Goal: Information Seeking & Learning: Learn about a topic

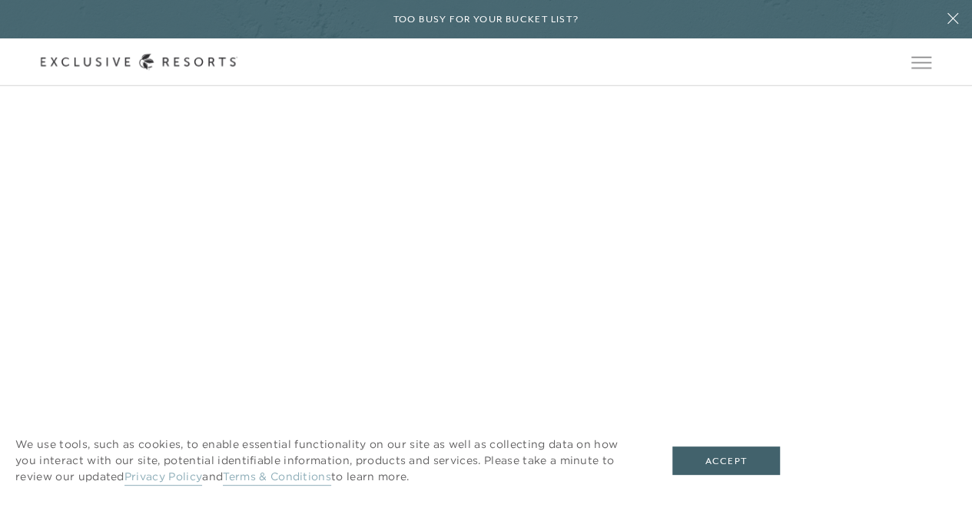
scroll to position [6609, 0]
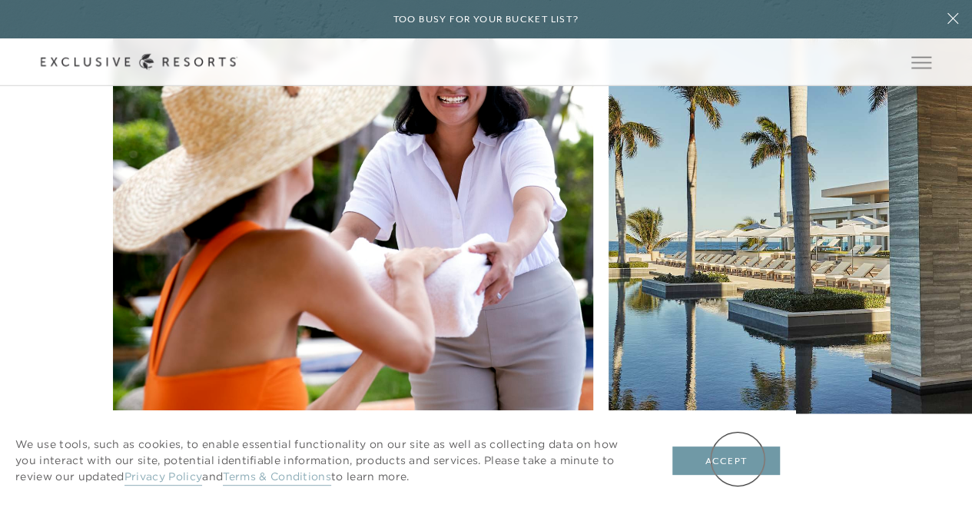
click at [737, 459] on button "Accept" at bounding box center [726, 460] width 108 height 29
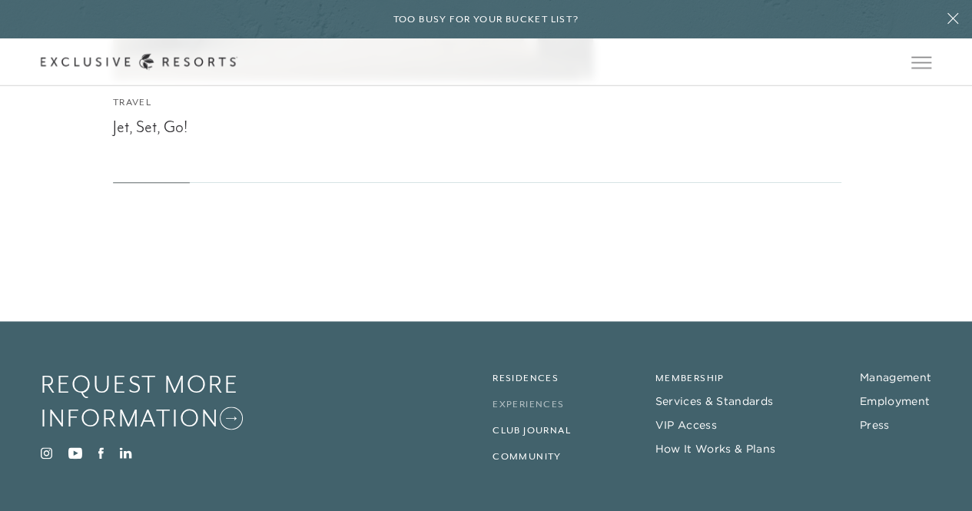
scroll to position [6575, 0]
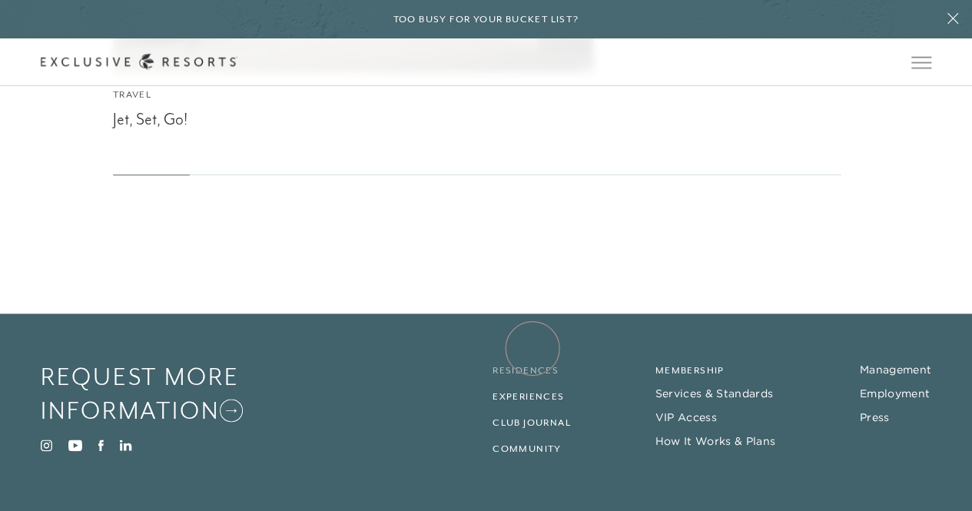
click at [532, 365] on link "Residences" at bounding box center [525, 370] width 66 height 11
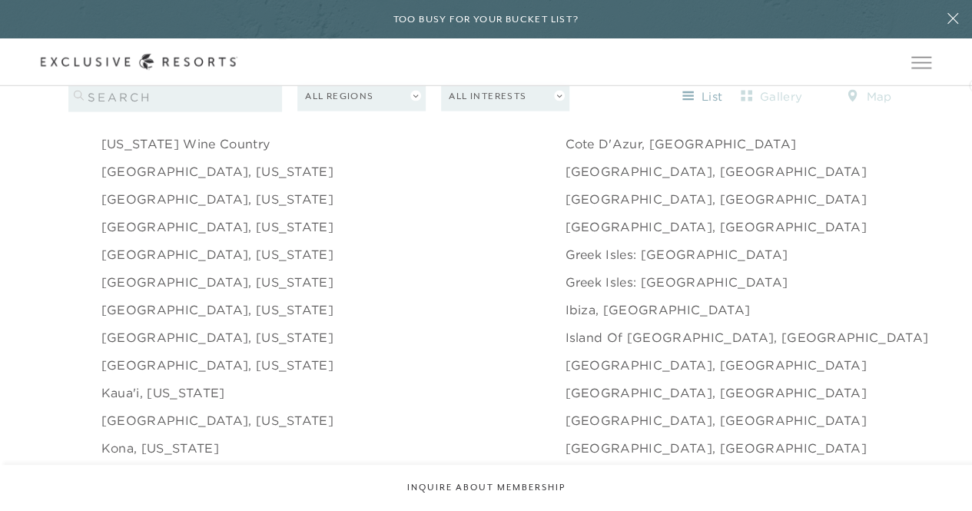
scroll to position [1637, 0]
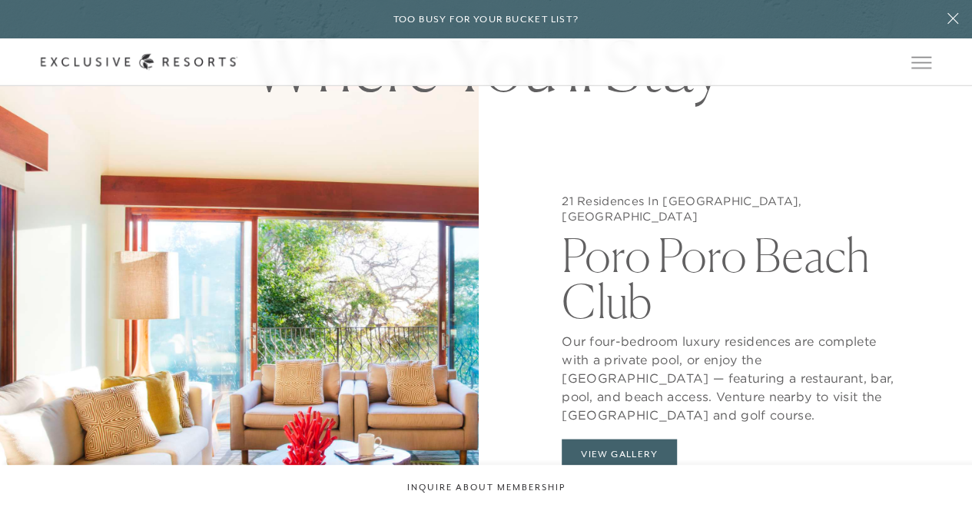
scroll to position [1220, 0]
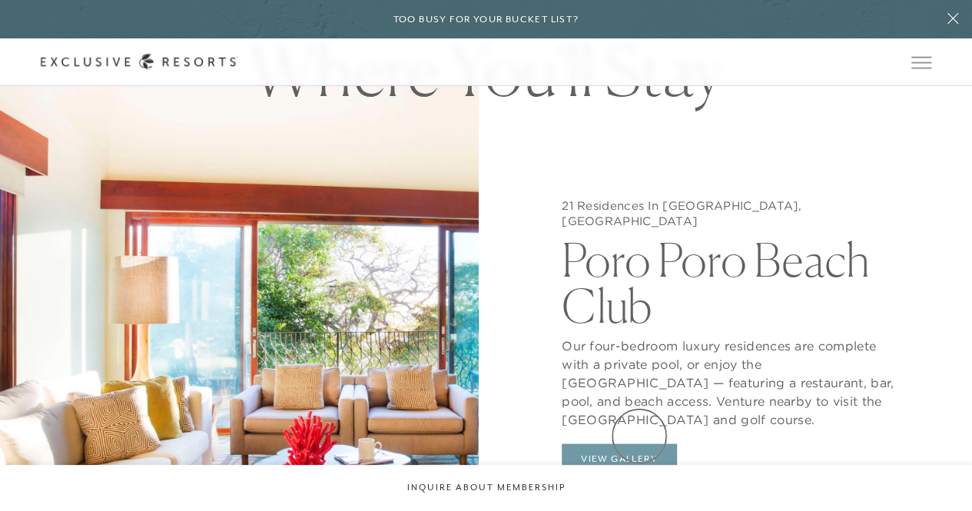
click at [639, 443] on button "View Gallery" at bounding box center [619, 457] width 115 height 29
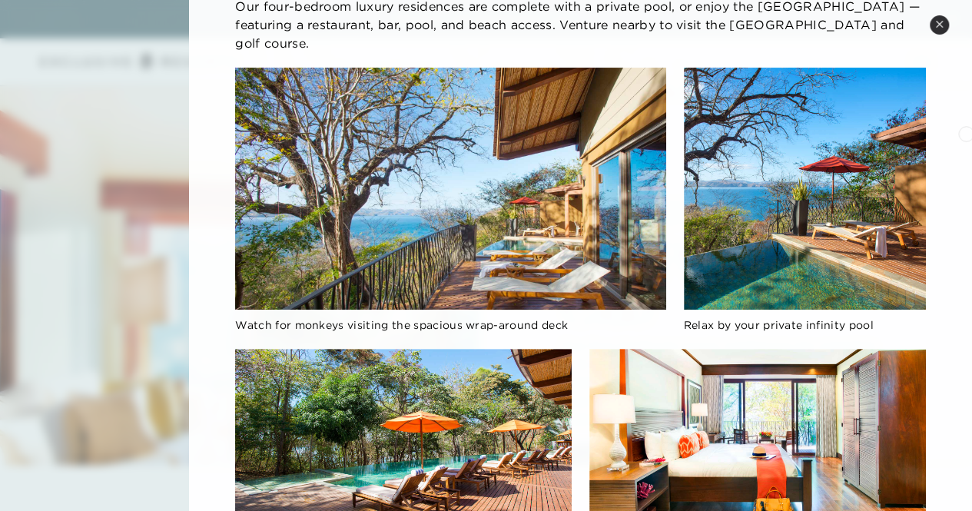
scroll to position [137, 0]
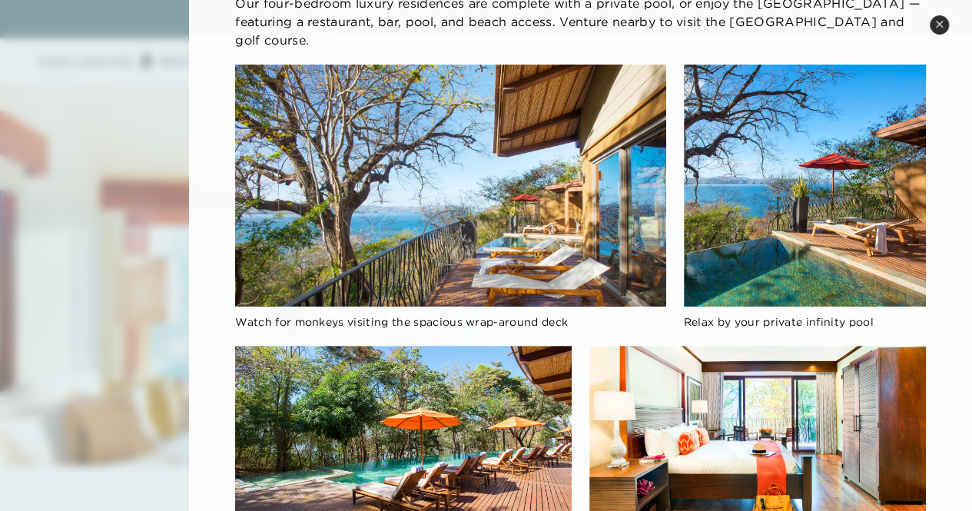
click at [450, 237] on img at bounding box center [450, 186] width 431 height 242
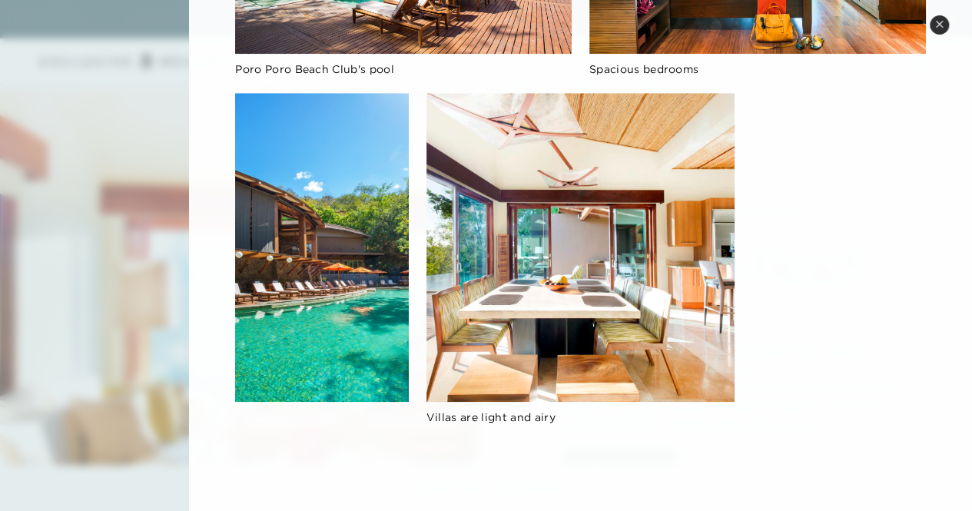
scroll to position [871, 0]
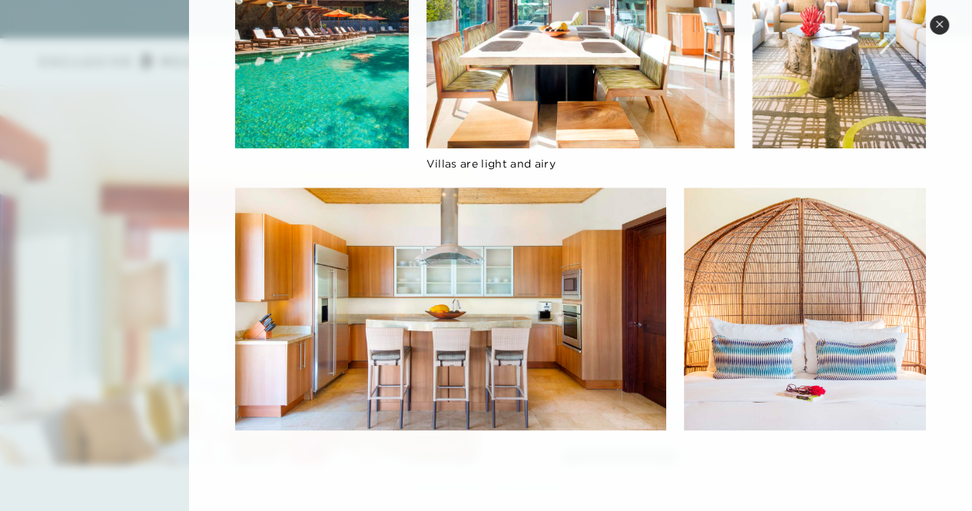
click at [450, 237] on img at bounding box center [450, 308] width 431 height 242
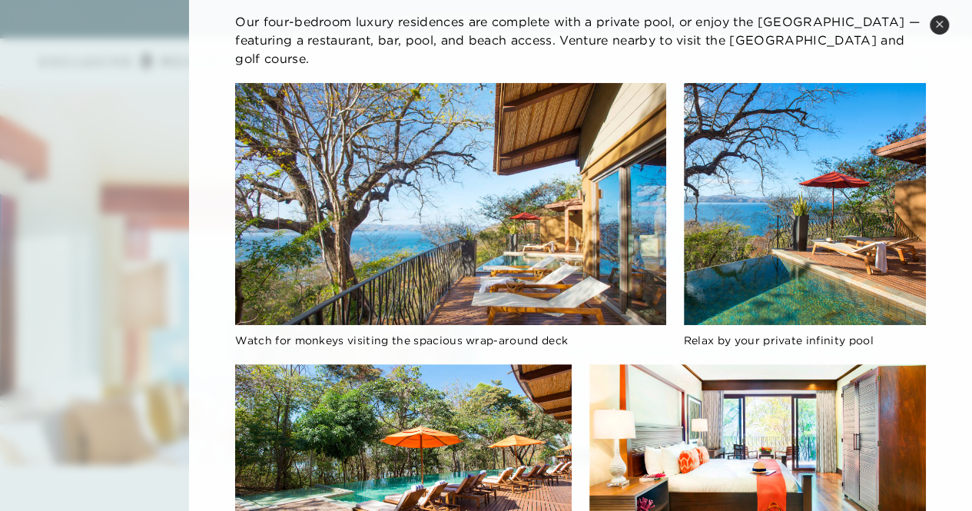
scroll to position [131, 0]
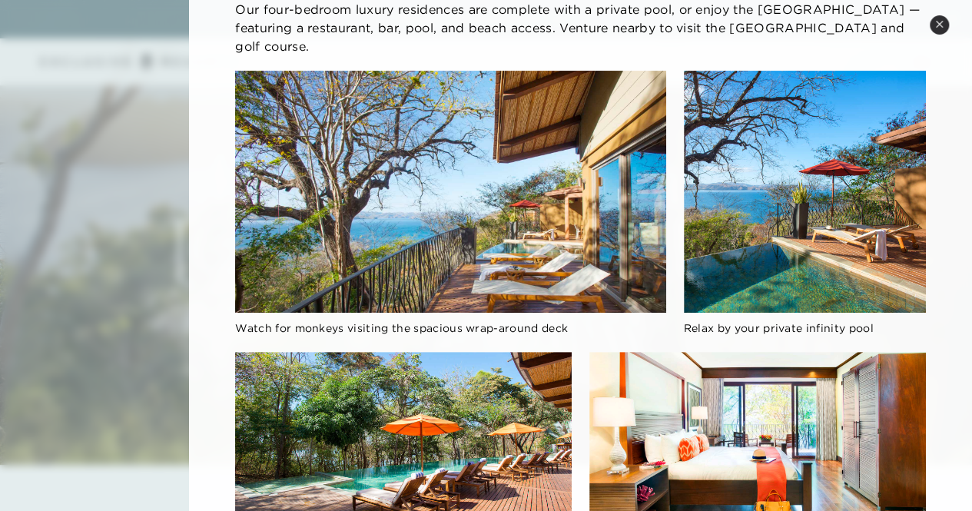
click at [0, 499] on div at bounding box center [486, 255] width 972 height 511
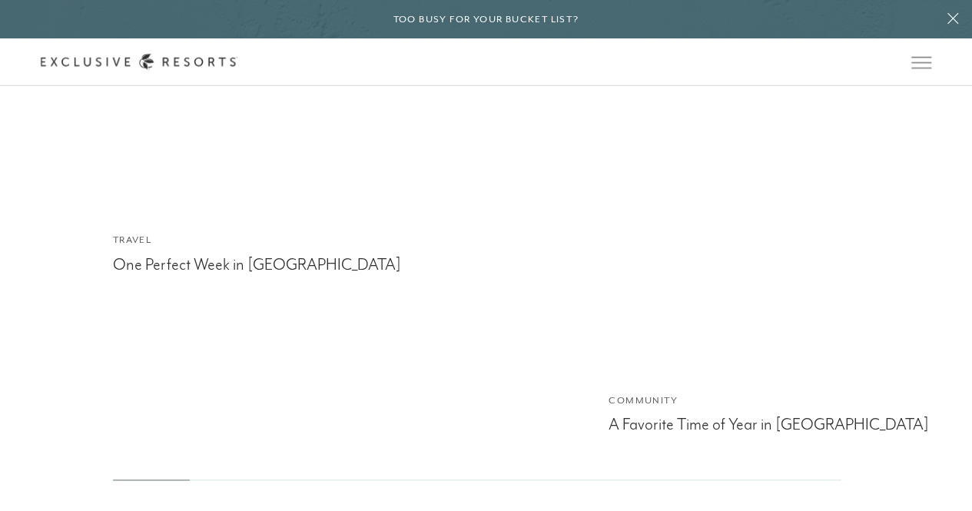
scroll to position [3677, 0]
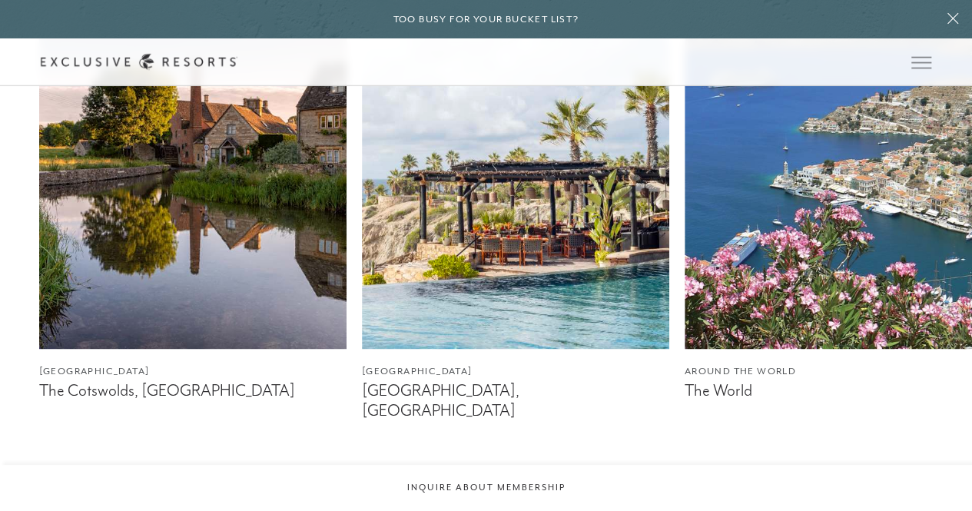
scroll to position [1341, 0]
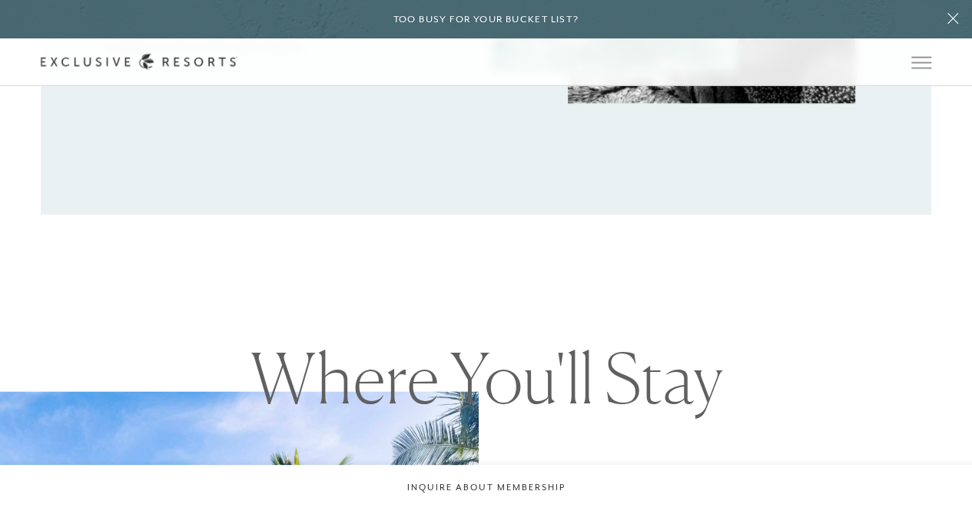
scroll to position [1341, 0]
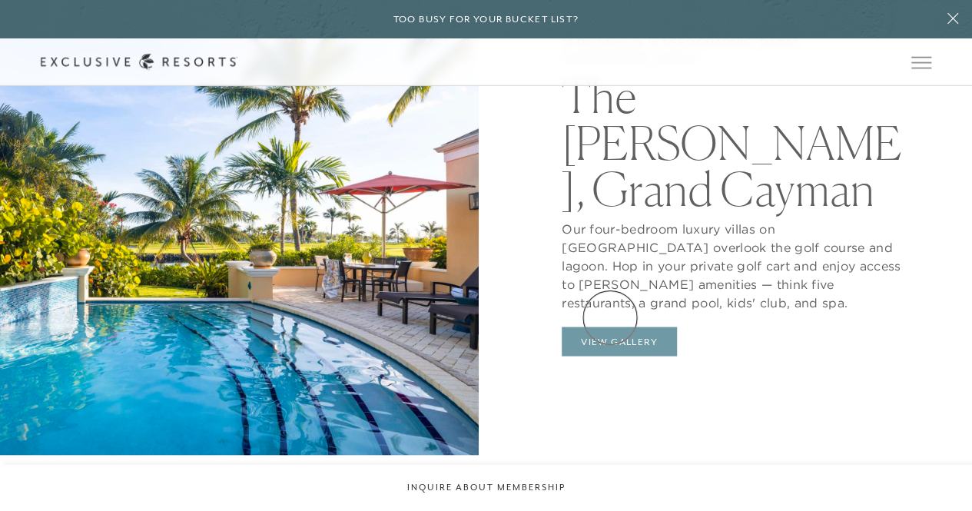
click at [610, 326] on button "View Gallery" at bounding box center [619, 340] width 115 height 29
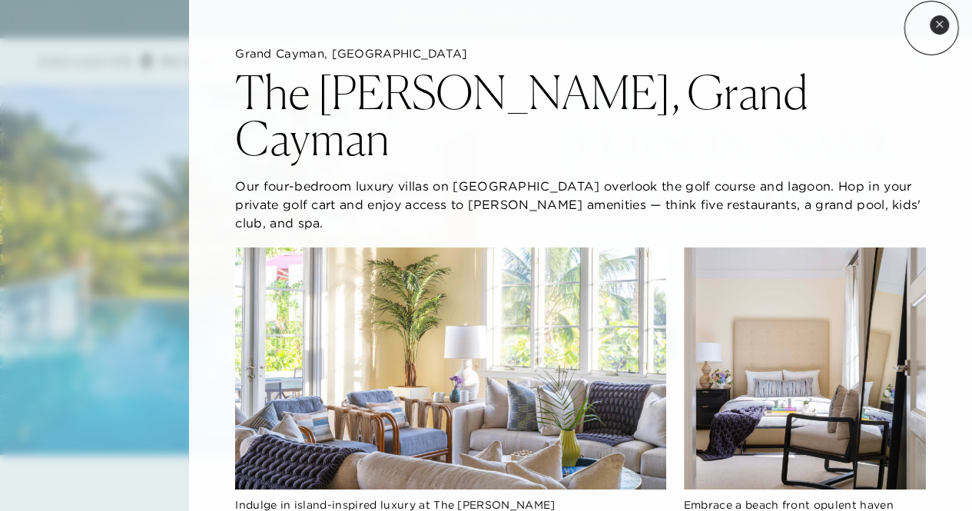
click at [931, 28] on button "Close quickview" at bounding box center [938, 24] width 19 height 19
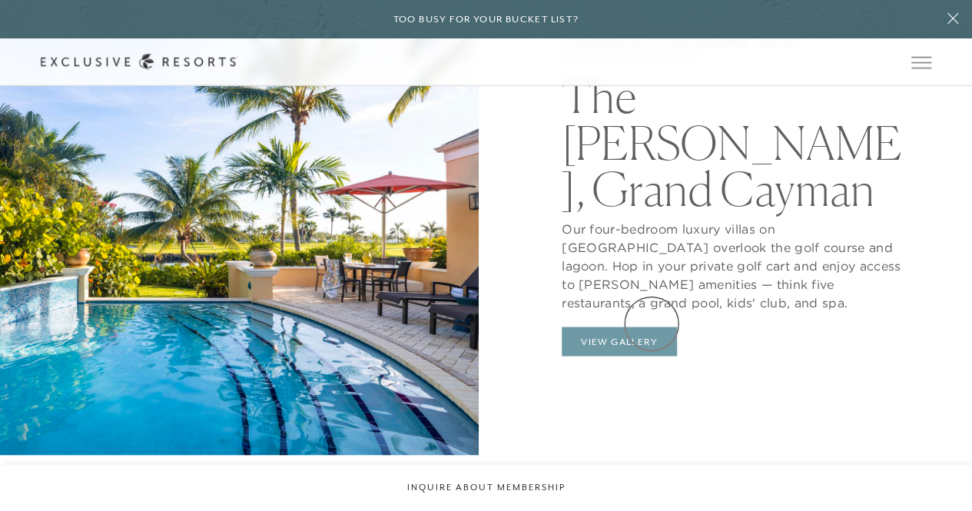
click at [651, 326] on button "View Gallery" at bounding box center [619, 340] width 115 height 29
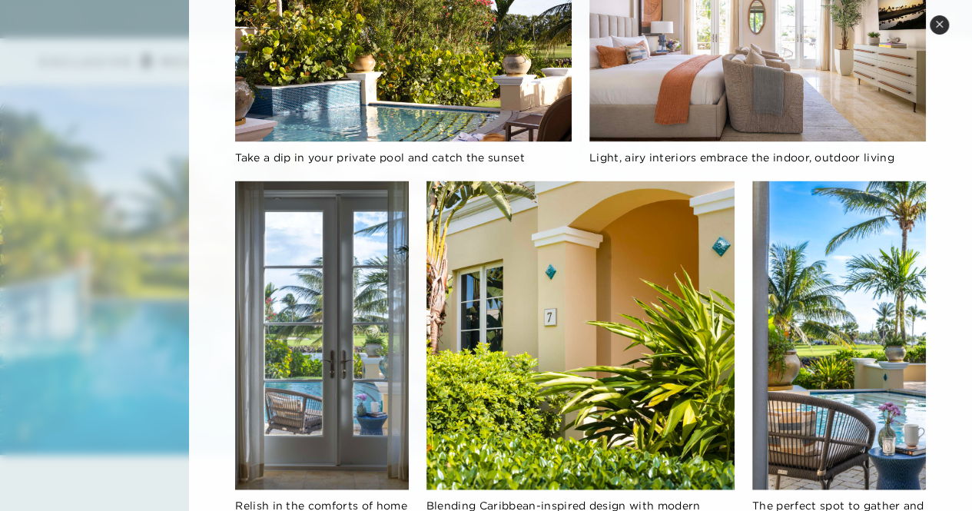
scroll to position [1542, 0]
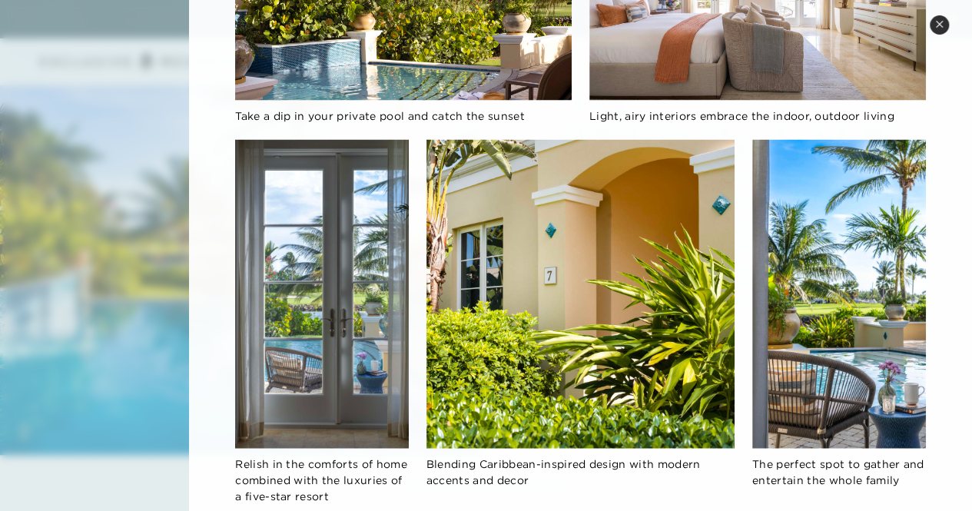
click at [941, 23] on icon at bounding box center [939, 24] width 8 height 8
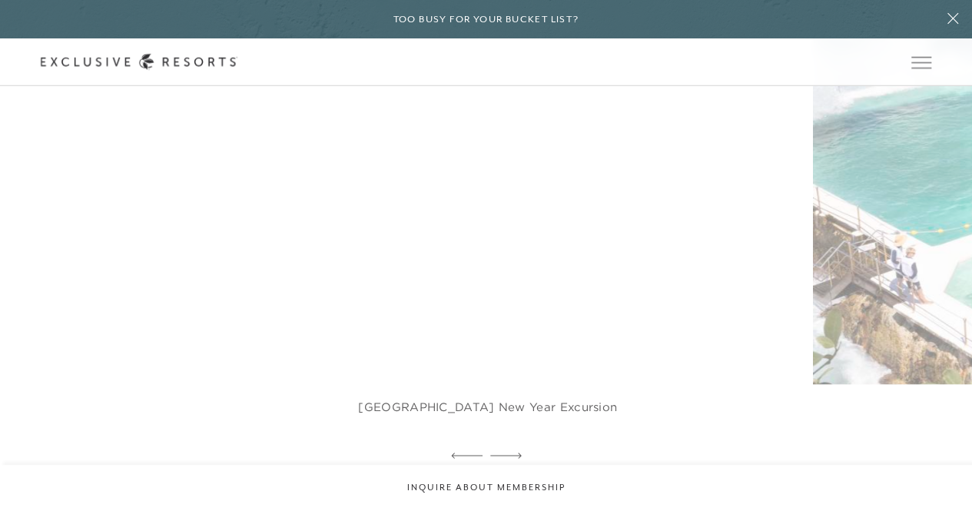
scroll to position [2698, 0]
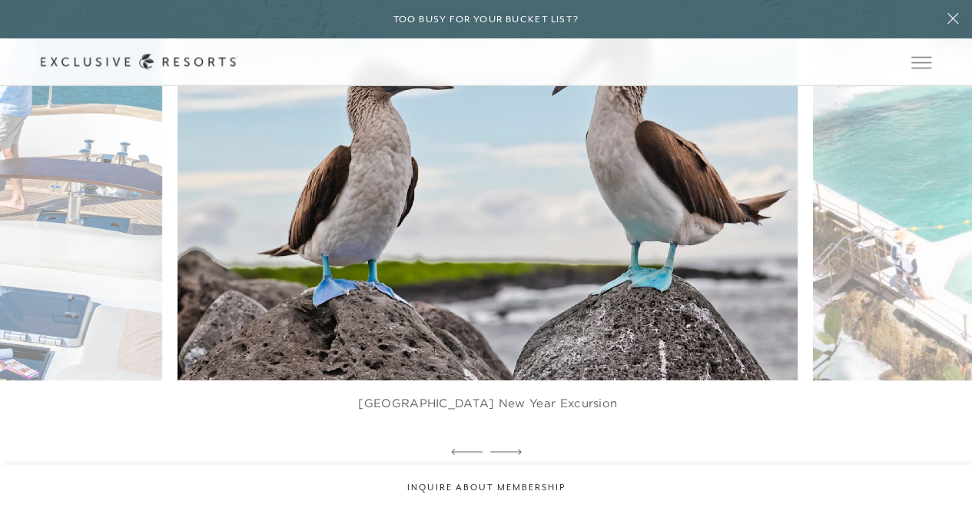
click at [514, 464] on div at bounding box center [505, 452] width 31 height 23
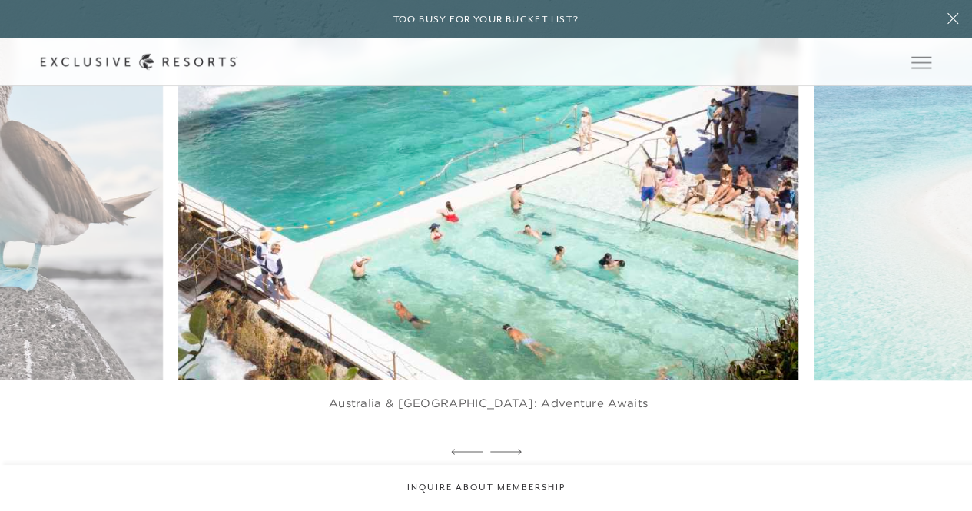
scroll to position [2699, 0]
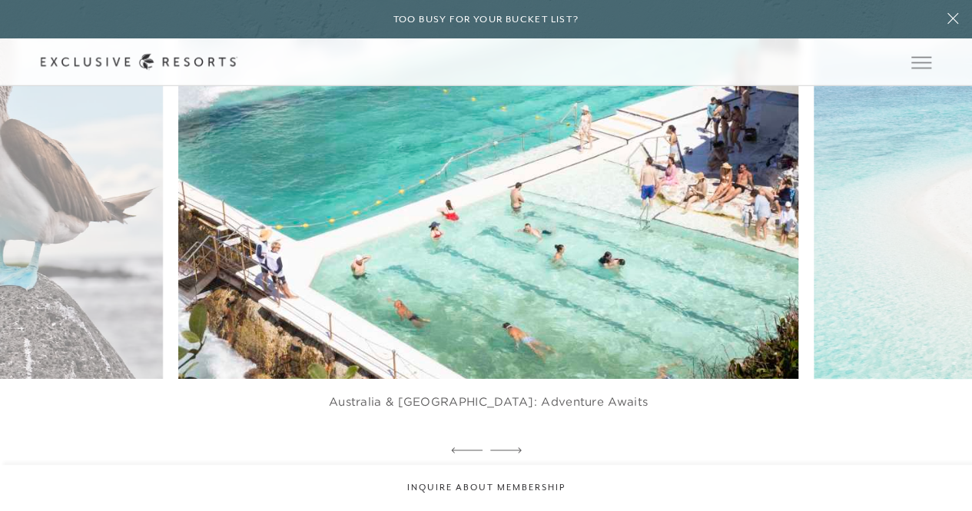
click at [518, 452] on icon at bounding box center [505, 449] width 31 height 5
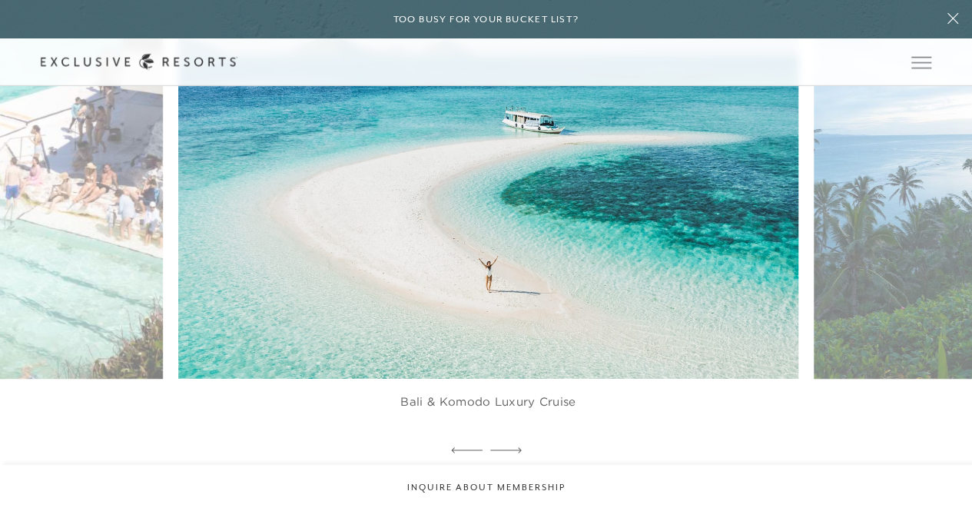
click at [452, 452] on icon at bounding box center [466, 449] width 31 height 5
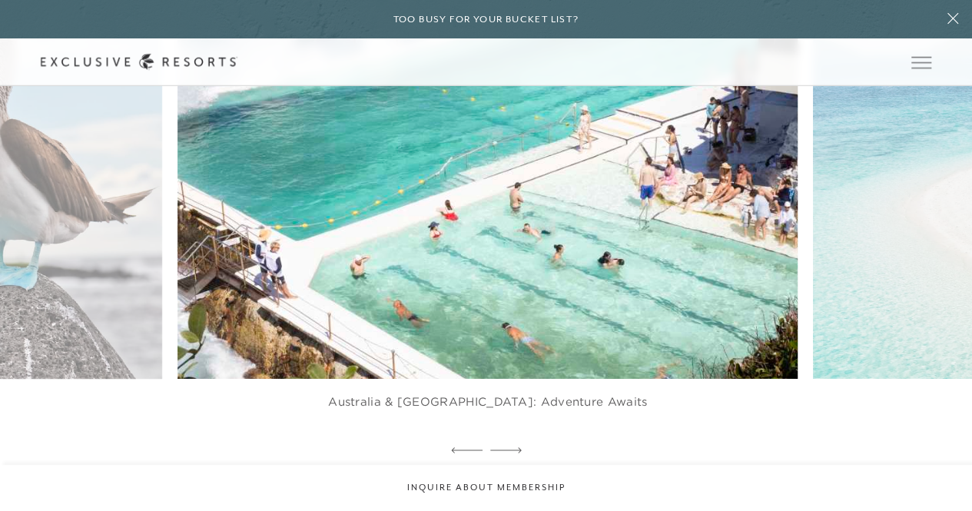
click at [452, 452] on icon at bounding box center [466, 449] width 31 height 5
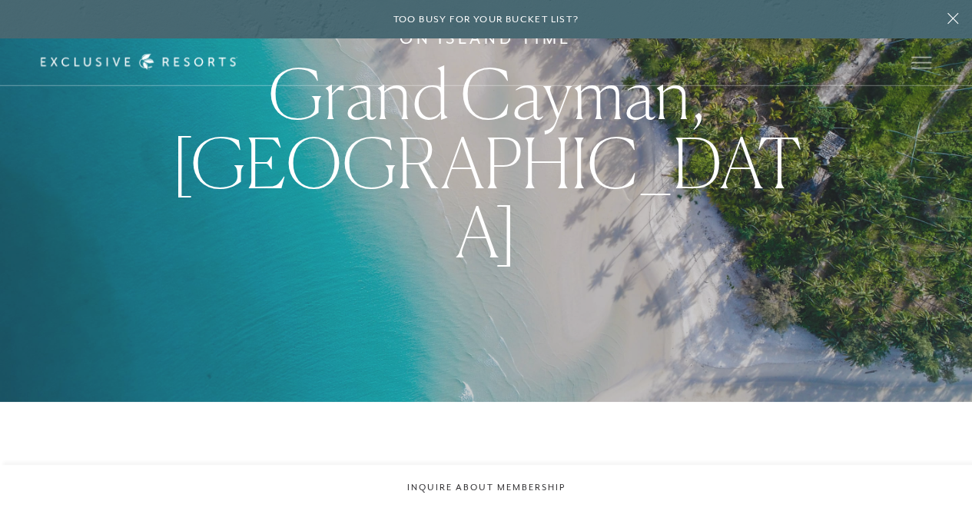
scroll to position [0, 0]
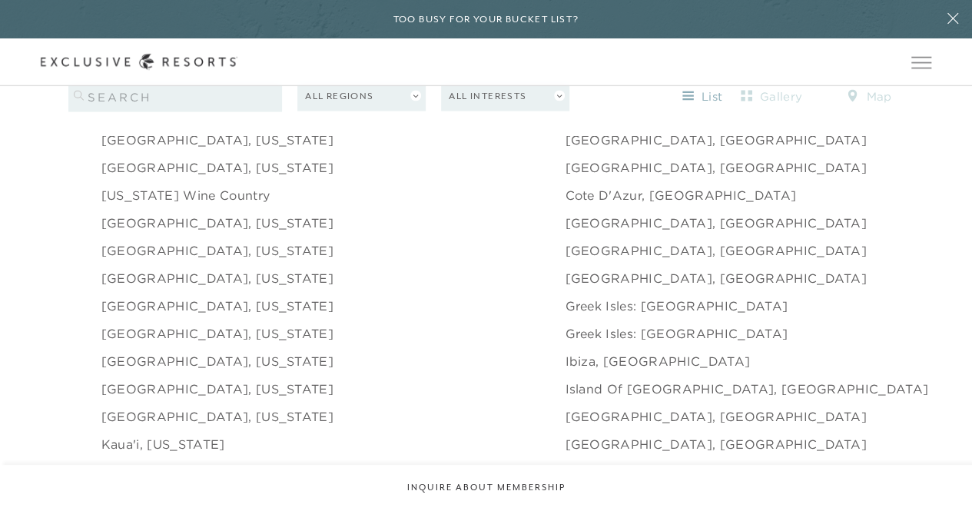
scroll to position [1575, 0]
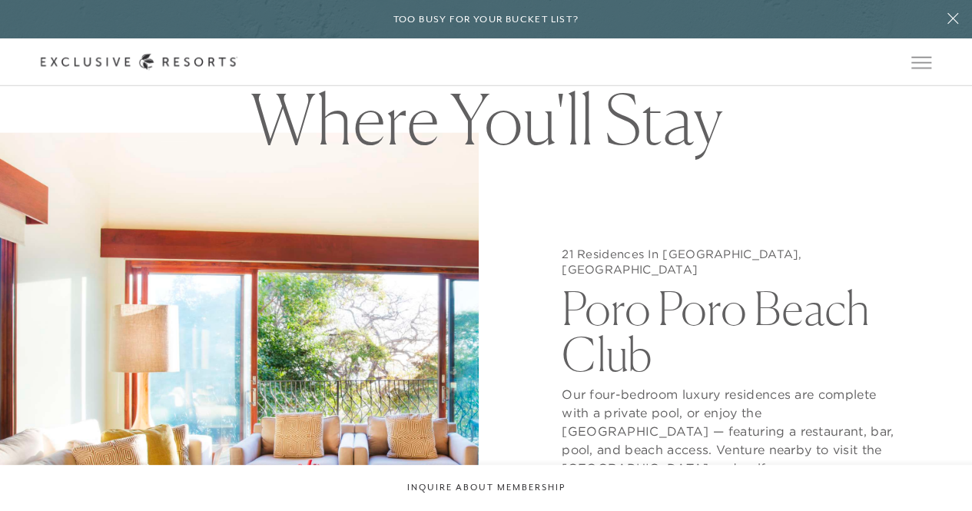
scroll to position [1367, 0]
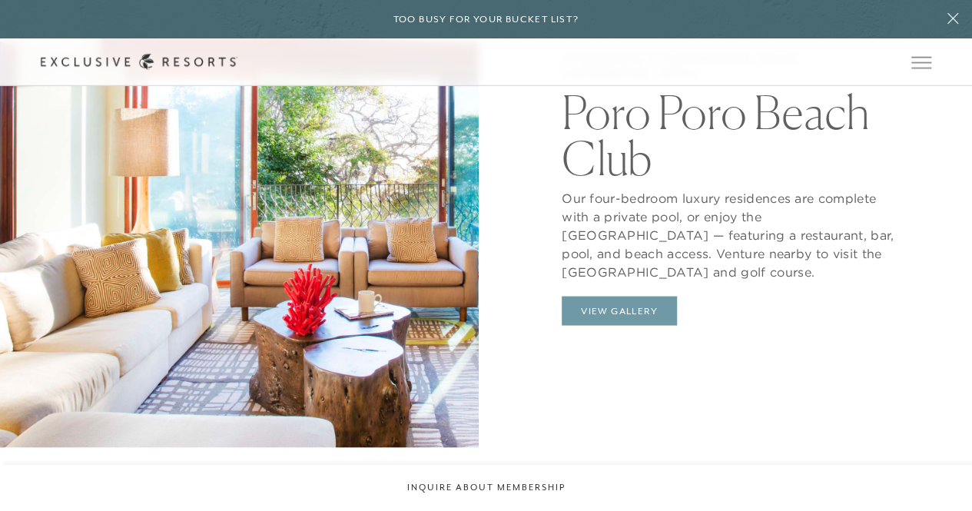
click at [585, 296] on button "View Gallery" at bounding box center [619, 310] width 115 height 29
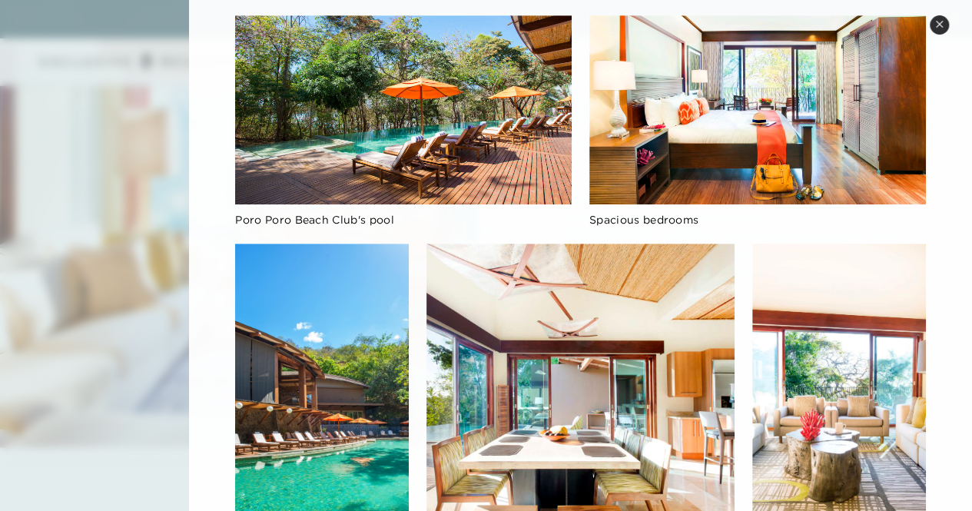
scroll to position [468, 0]
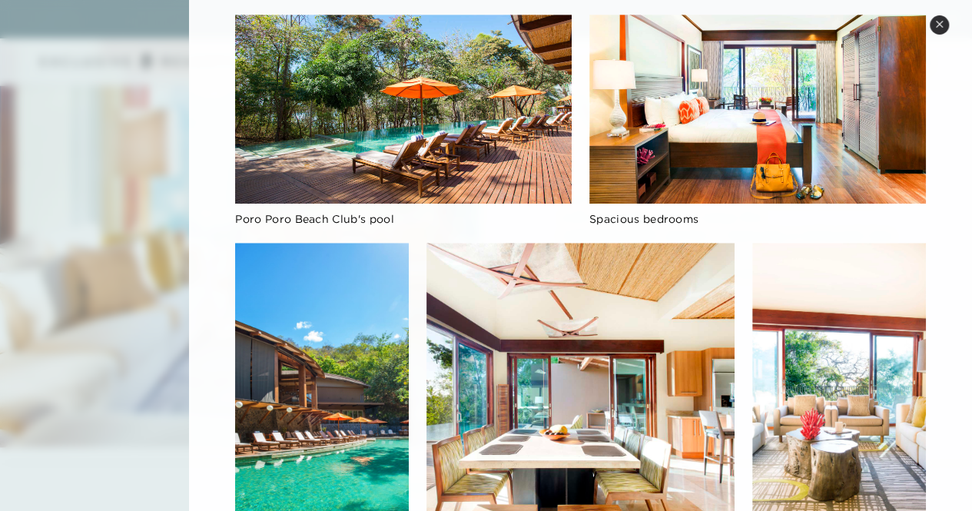
click at [808, 123] on img at bounding box center [757, 109] width 336 height 189
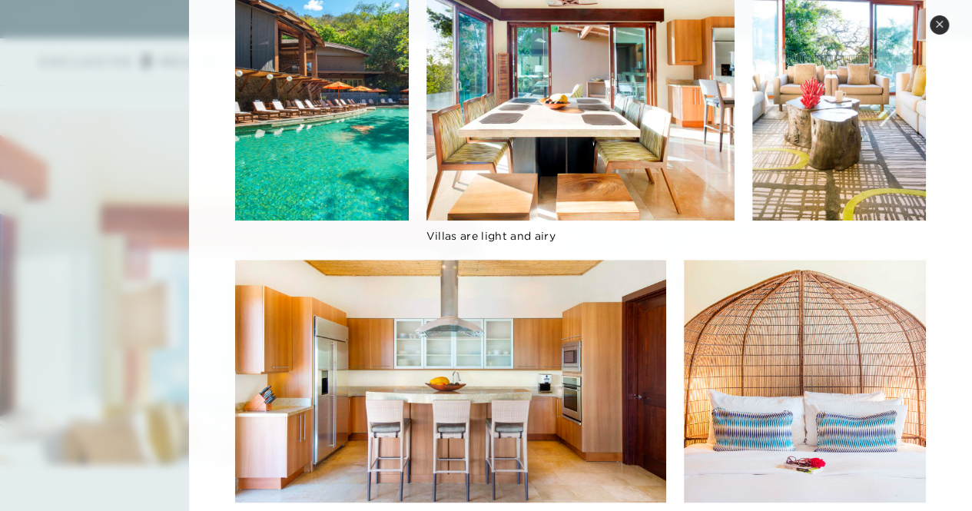
scroll to position [871, 0]
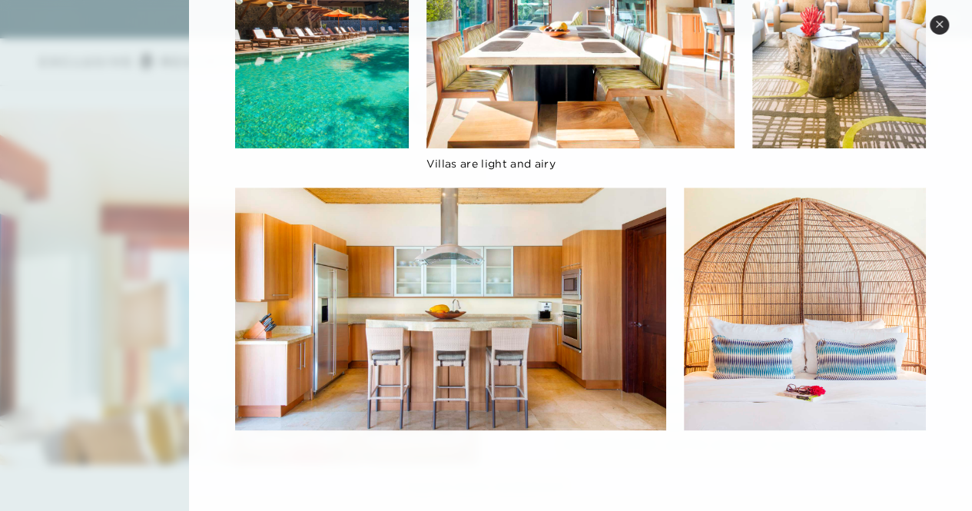
click at [940, 35] on div "Close [GEOGRAPHIC_DATA], [GEOGRAPHIC_DATA] [GEOGRAPHIC_DATA] Our four-bedroom l…" at bounding box center [580, 255] width 783 height 511
click at [938, 25] on icon at bounding box center [939, 24] width 6 height 6
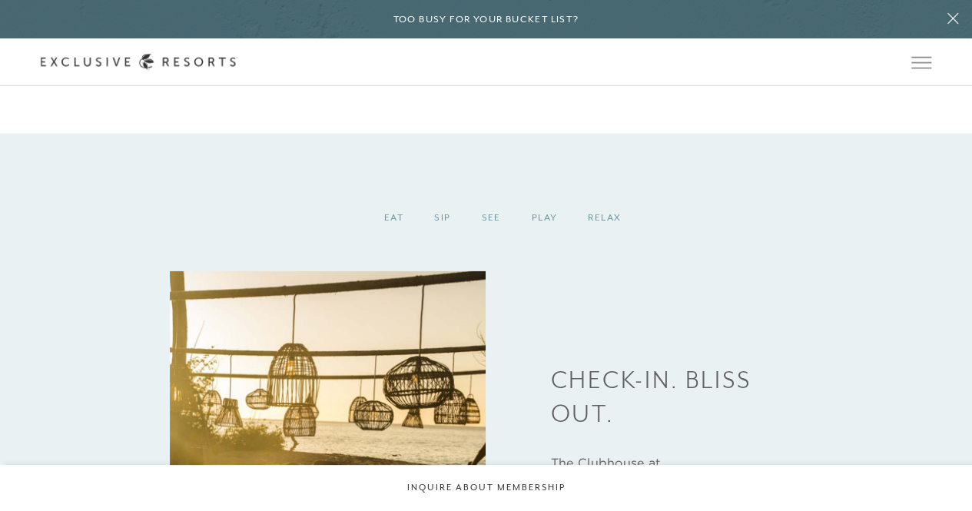
scroll to position [1775, 0]
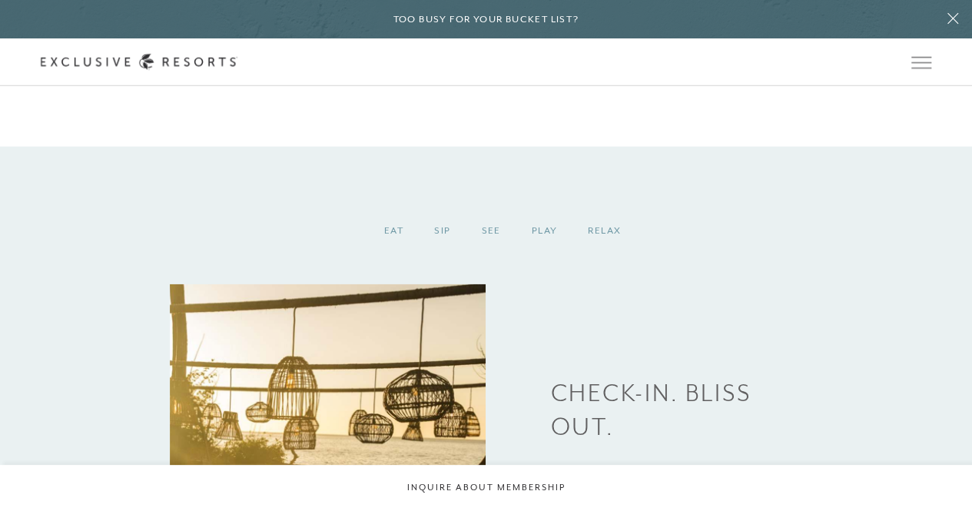
click at [544, 214] on div "Play" at bounding box center [544, 230] width 57 height 45
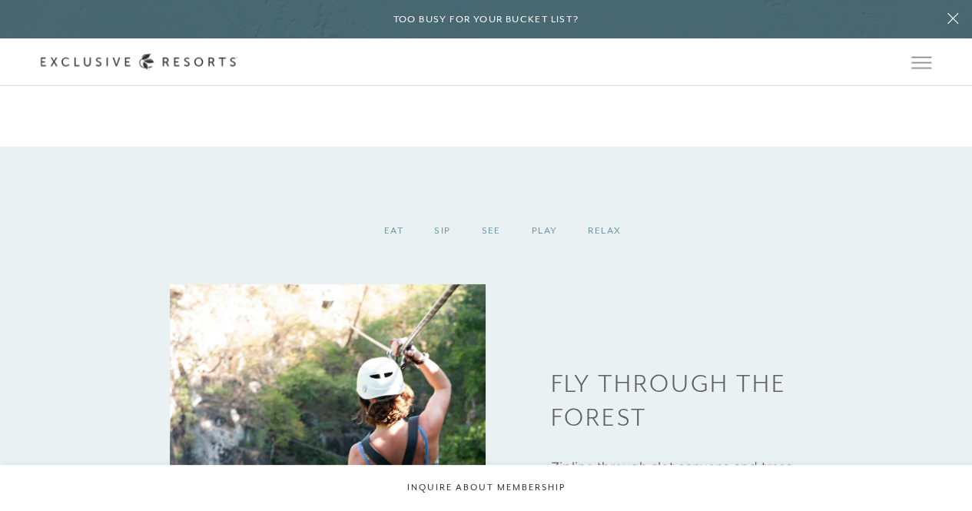
click at [591, 222] on div "Relax" at bounding box center [604, 230] width 64 height 45
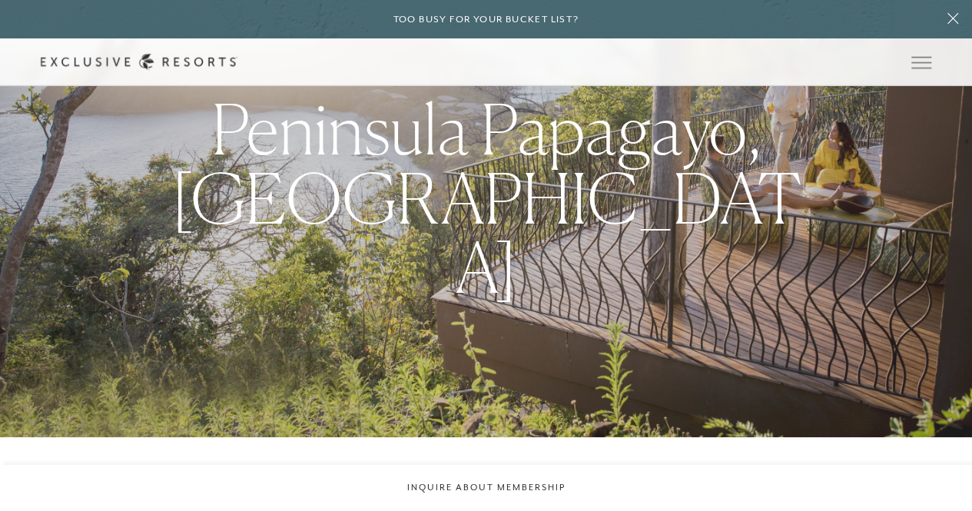
scroll to position [0, 0]
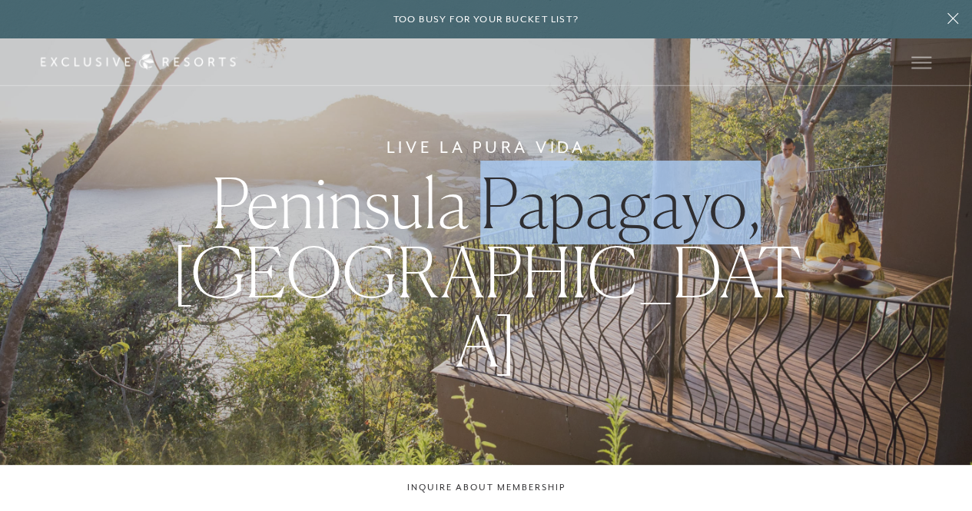
drag, startPoint x: 752, startPoint y: 240, endPoint x: 493, endPoint y: 228, distance: 259.1
click at [493, 228] on span "Peninsula Papagayo, [GEOGRAPHIC_DATA]" at bounding box center [486, 272] width 630 height 222
click at [727, 239] on span "Peninsula Papagayo, [GEOGRAPHIC_DATA]" at bounding box center [486, 272] width 630 height 222
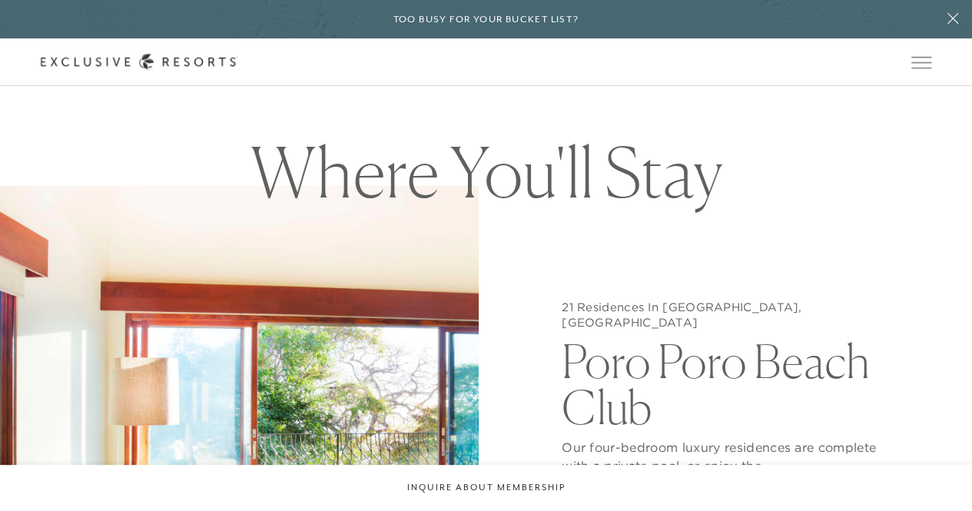
scroll to position [1122, 0]
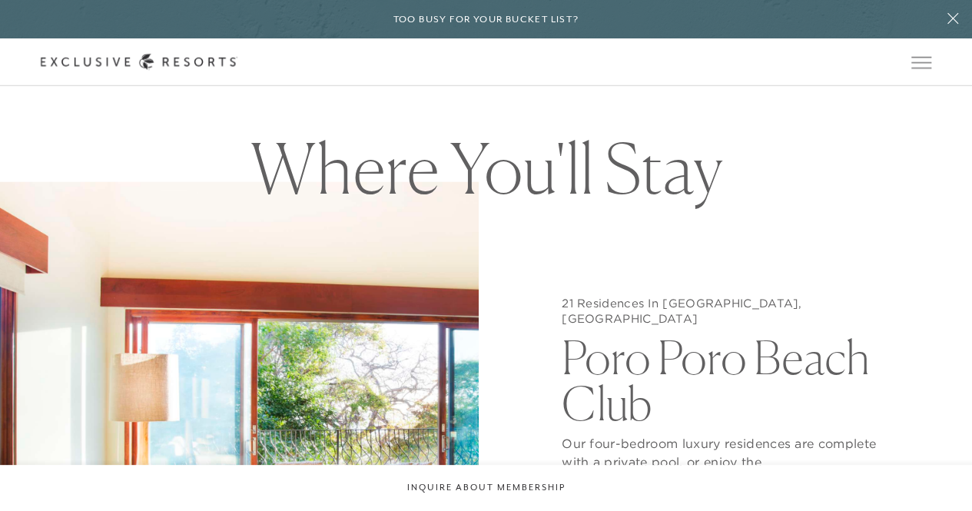
click at [952, 181] on div "21 Residences In Peninsula Papagayo, Costa Rica Poro Poro Beach Club Our four-b…" at bounding box center [732, 436] width 479 height 511
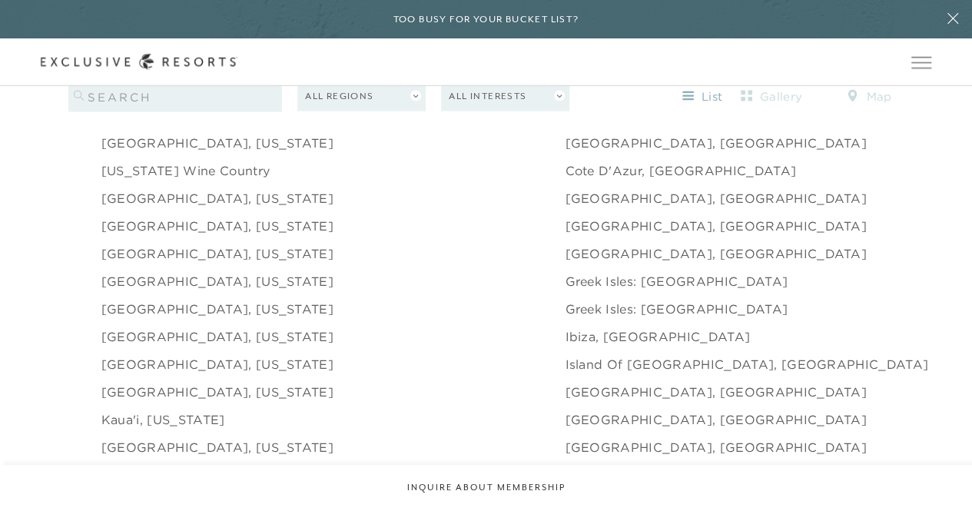
scroll to position [1578, 0]
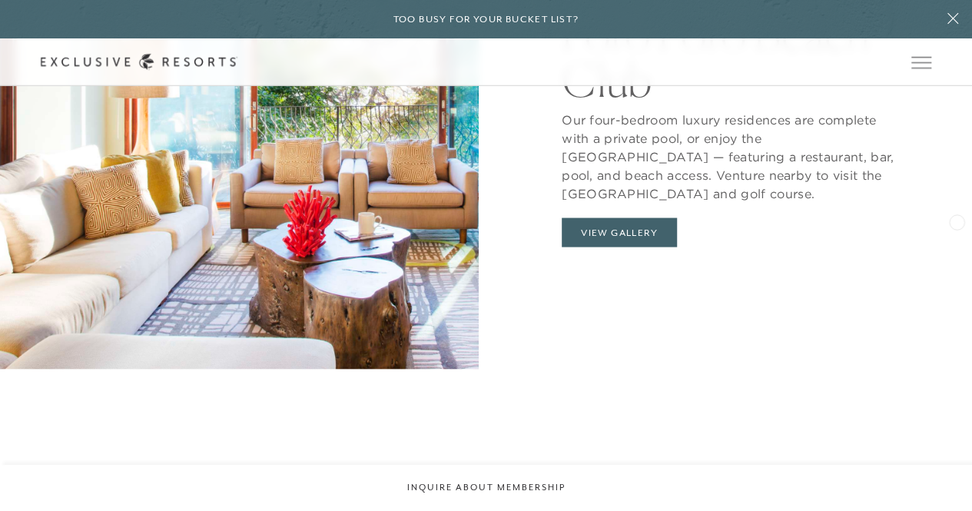
scroll to position [1441, 0]
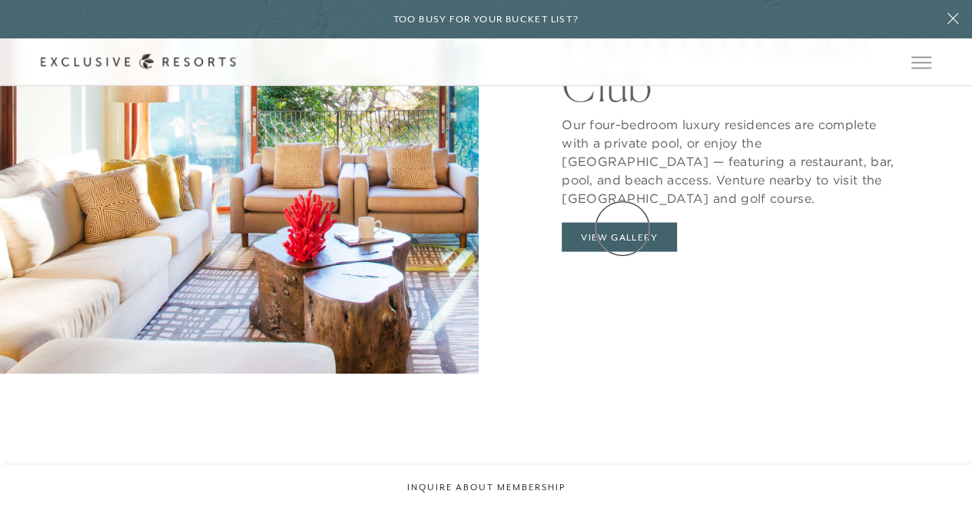
click at [623, 231] on div "21 Residences In [GEOGRAPHIC_DATA], [GEOGRAPHIC_DATA] Poro Poro Beach Club View…" at bounding box center [733, 233] width 342 height 52
click at [627, 222] on button "View Gallery" at bounding box center [619, 236] width 115 height 29
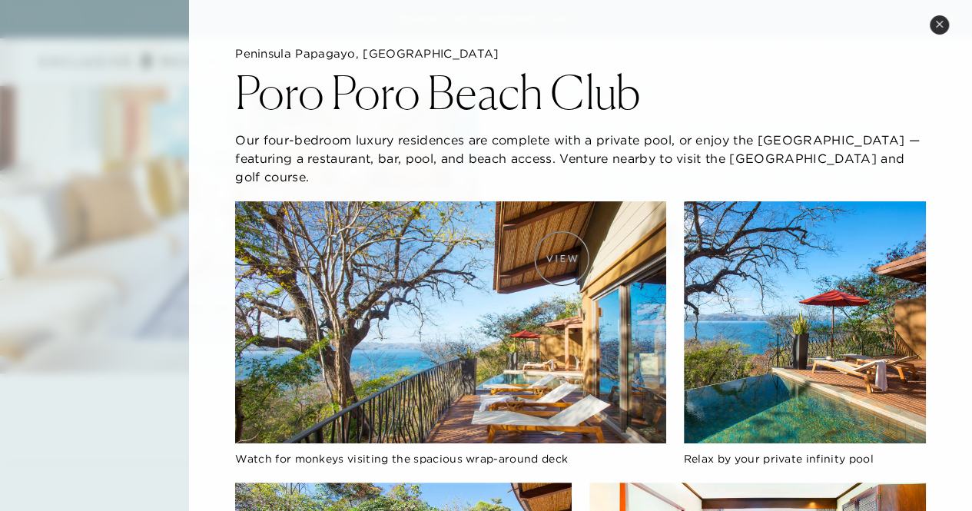
click at [562, 258] on img at bounding box center [450, 322] width 431 height 242
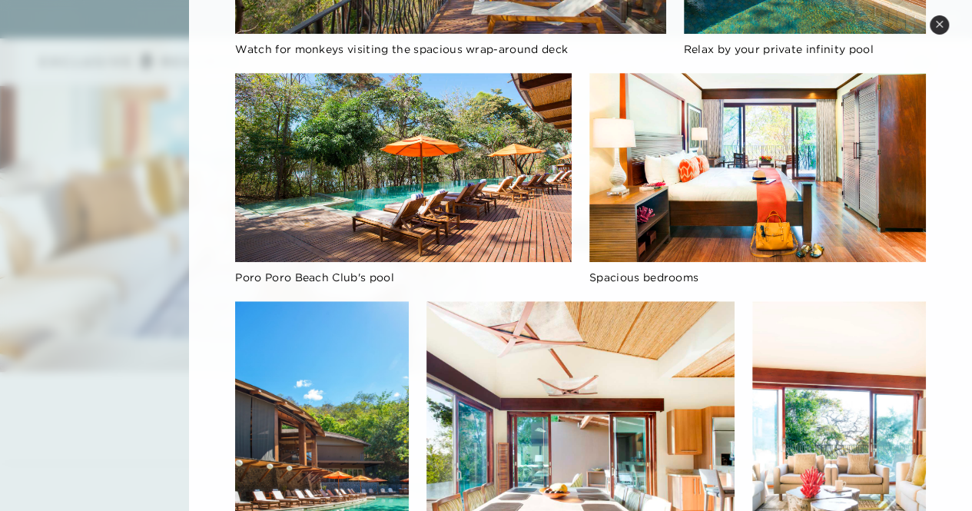
scroll to position [399, 0]
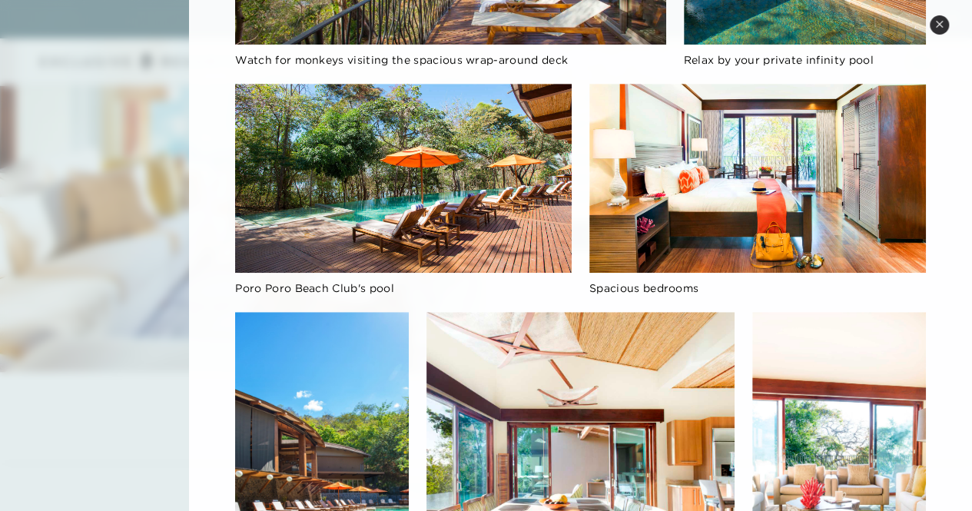
click at [931, 26] on button "Close quickview" at bounding box center [938, 24] width 19 height 19
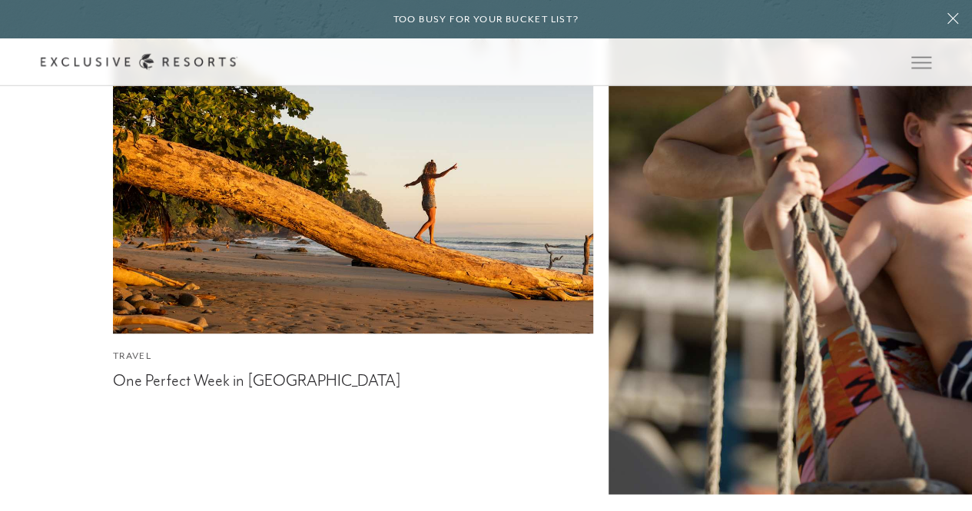
scroll to position [3697, 0]
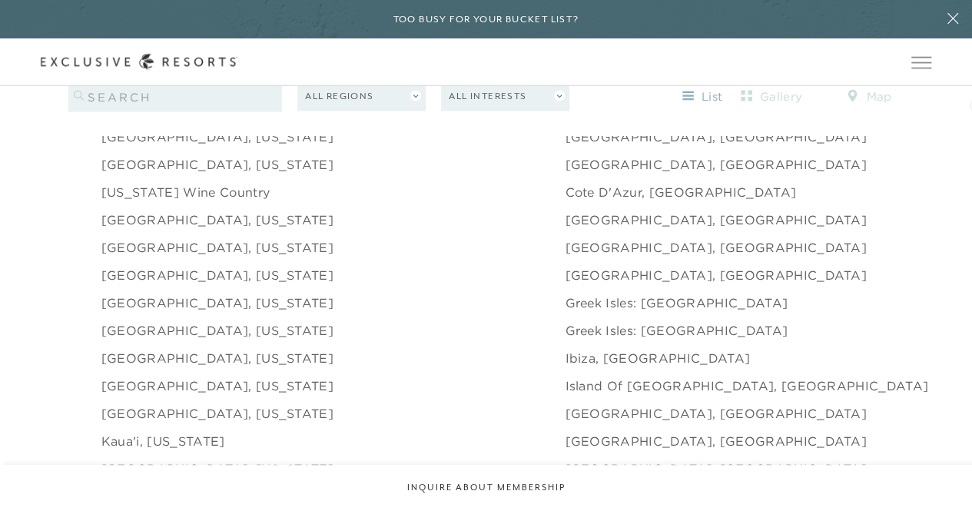
scroll to position [1545, 0]
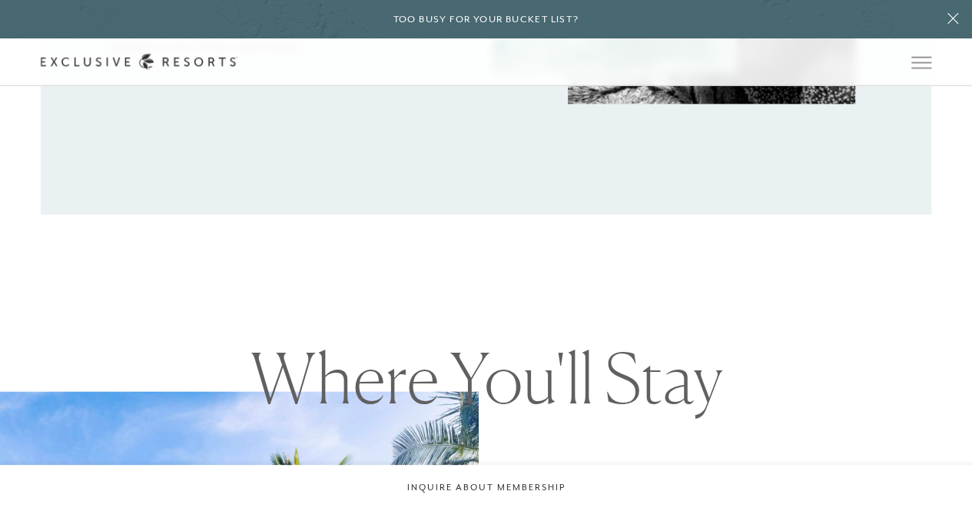
scroll to position [1341, 0]
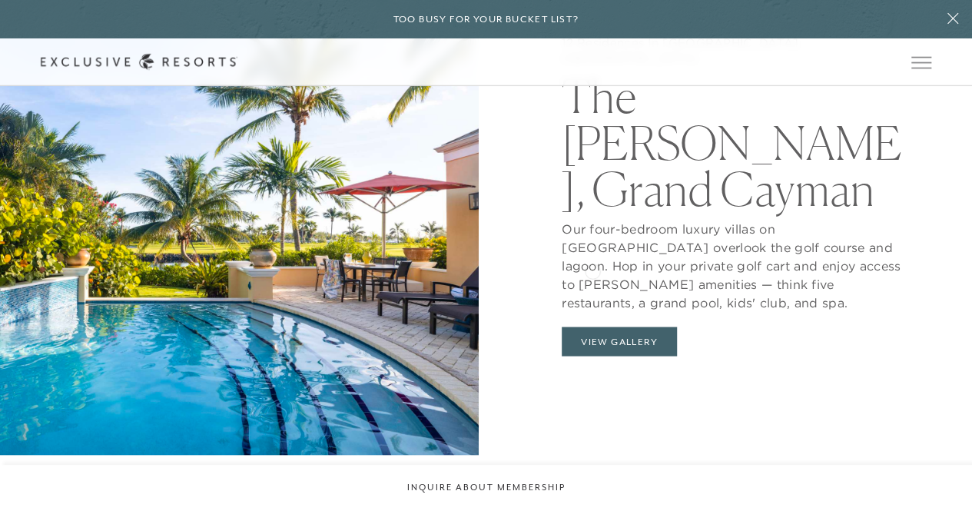
click at [592, 270] on p "Our four-bedroom luxury villas on [GEOGRAPHIC_DATA] overlook the golf course an…" at bounding box center [733, 261] width 342 height 100
click at [612, 326] on button "View Gallery" at bounding box center [619, 340] width 115 height 29
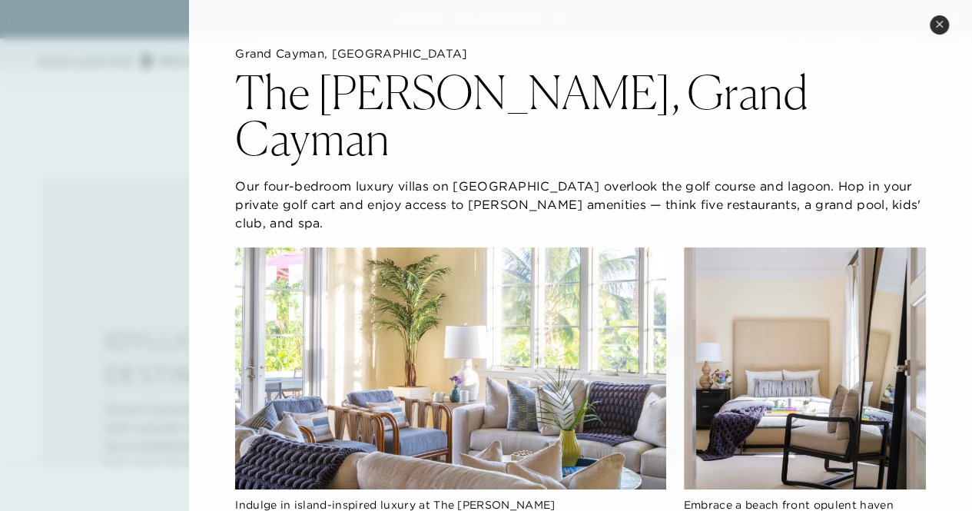
scroll to position [1400, 0]
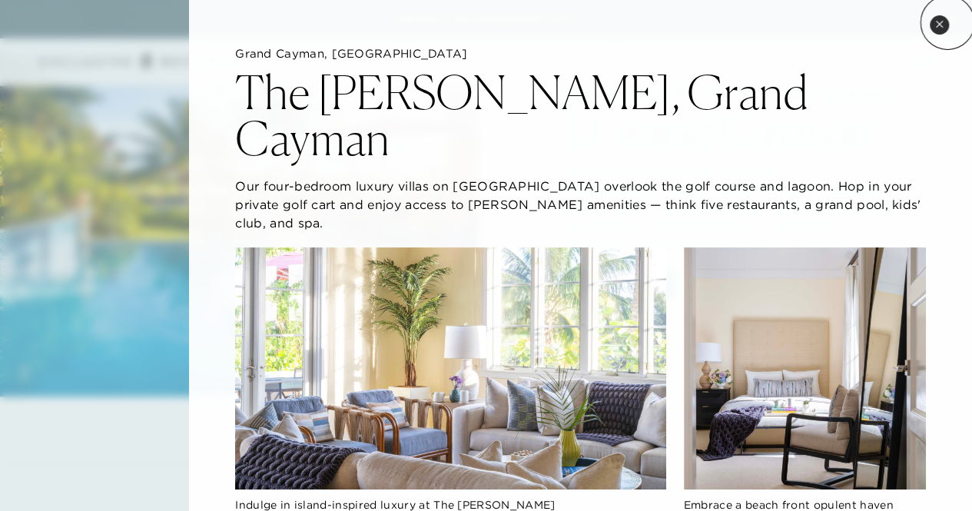
click at [947, 22] on button "Close quickview" at bounding box center [938, 24] width 19 height 19
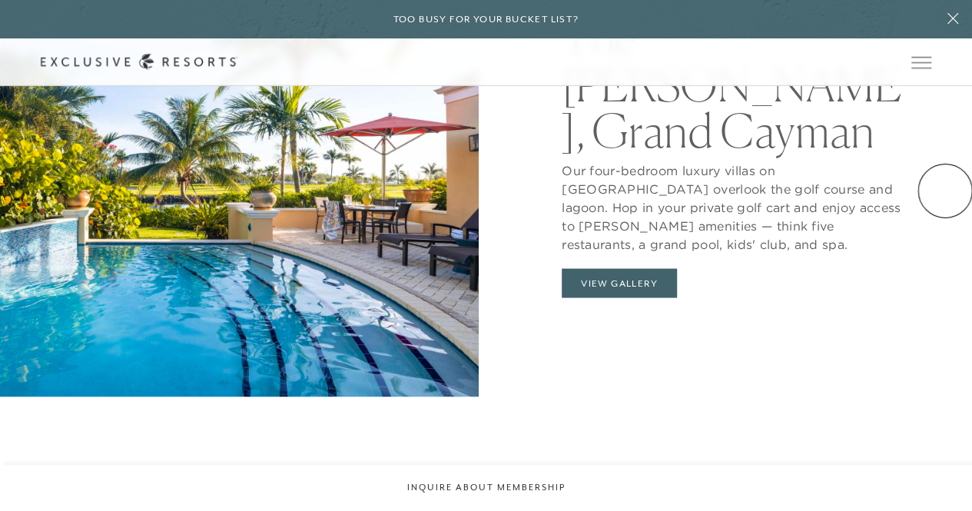
click at [946, 190] on div "12 Residences In [GEOGRAPHIC_DATA], [GEOGRAPHIC_DATA] [GEOGRAPHIC_DATA][PERSON_…" at bounding box center [732, 141] width 479 height 511
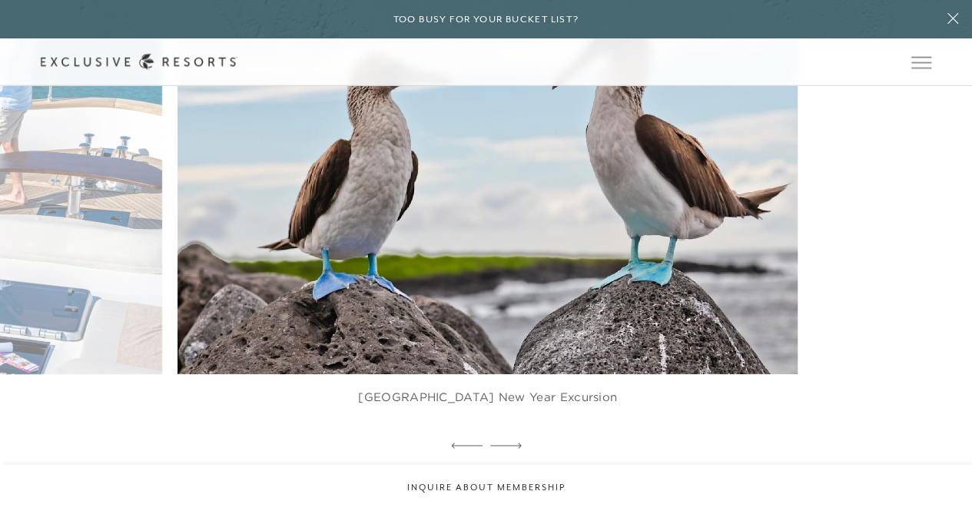
scroll to position [2708, 0]
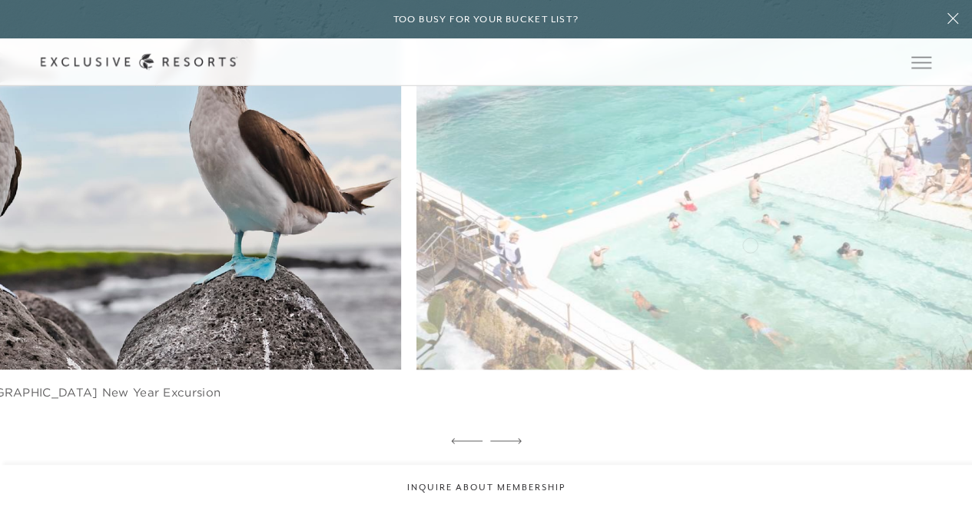
click at [336, 241] on img at bounding box center [111, 178] width 681 height 419
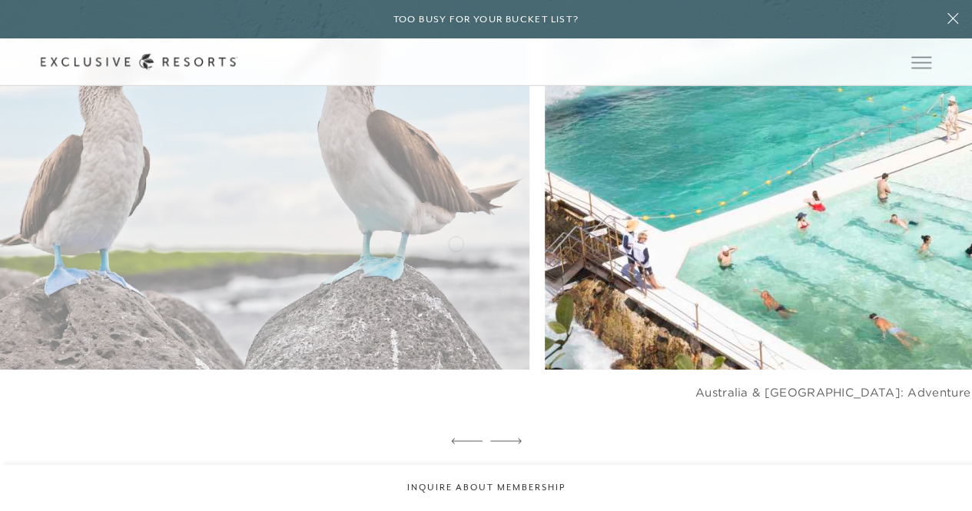
click at [876, 343] on img at bounding box center [874, 178] width 681 height 419
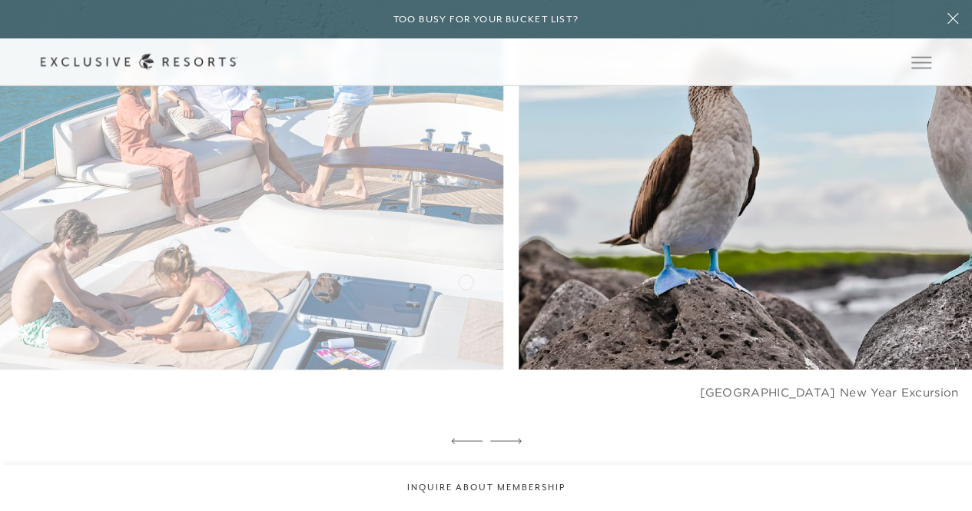
click at [846, 317] on img at bounding box center [848, 178] width 681 height 419
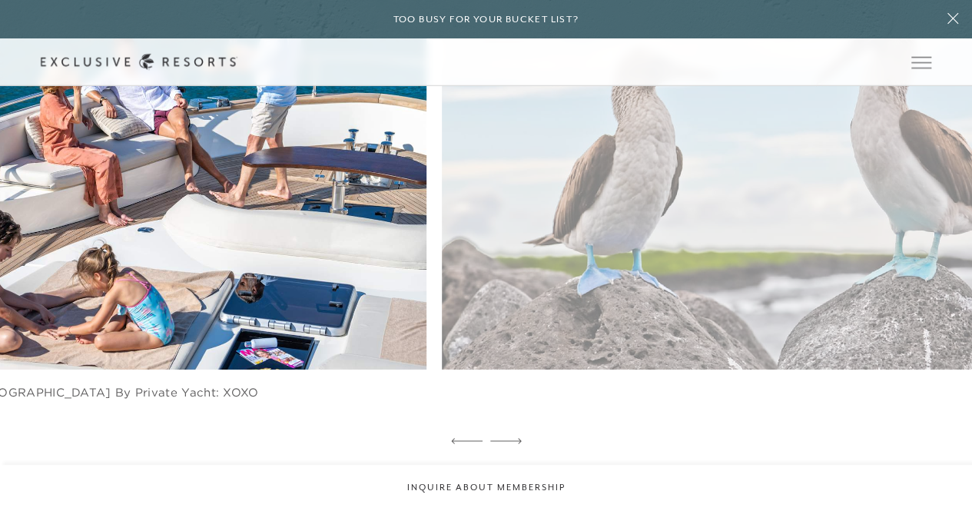
click at [535, 257] on img at bounding box center [772, 178] width 681 height 419
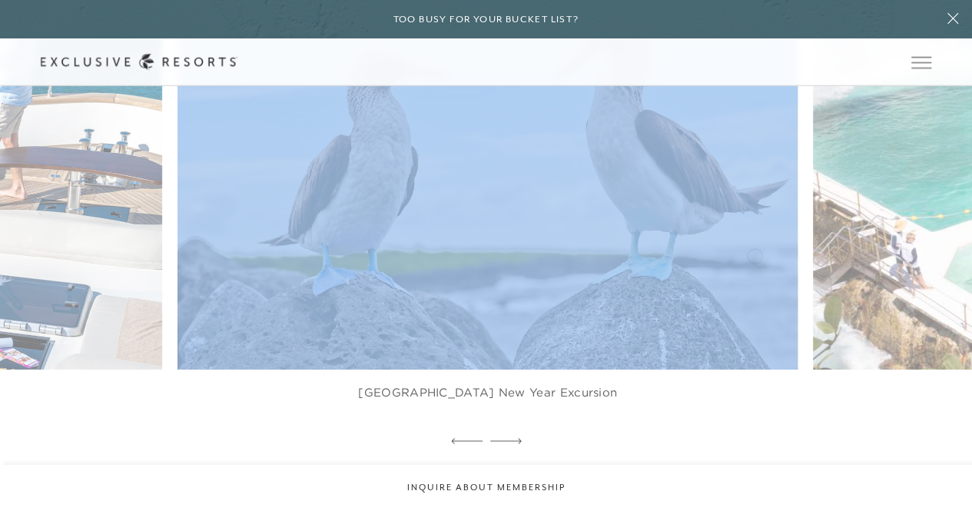
drag, startPoint x: 798, startPoint y: 251, endPoint x: 714, endPoint y: 248, distance: 84.5
click at [726, 253] on div "7 Days in [GEOGRAPHIC_DATA] [GEOGRAPHIC_DATA]: Explore the [GEOGRAPHIC_DATA] [G…" at bounding box center [486, 220] width 972 height 465
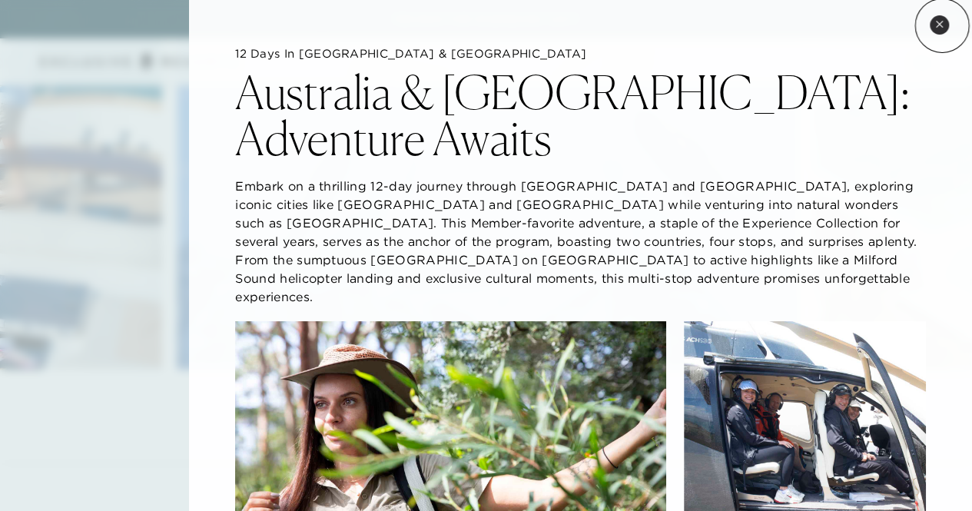
click at [942, 25] on icon at bounding box center [939, 24] width 8 height 8
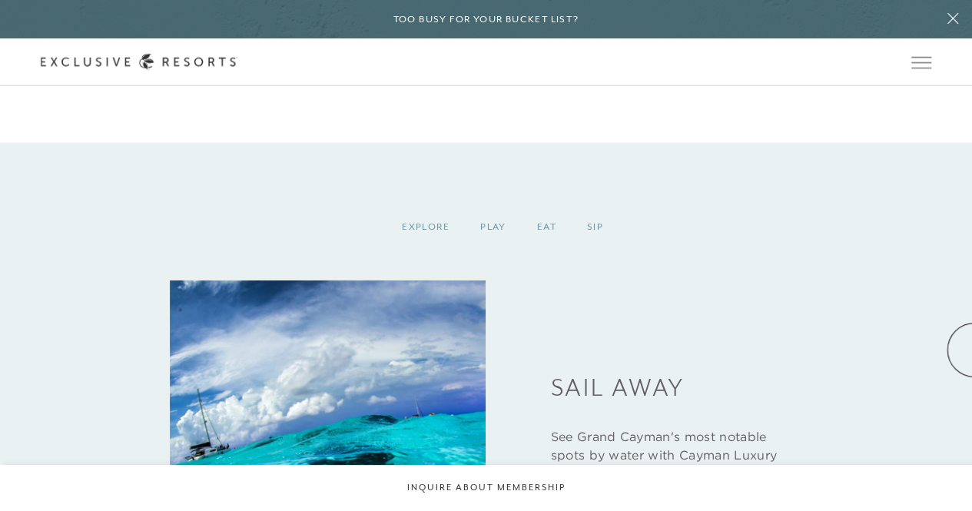
scroll to position [1752, 0]
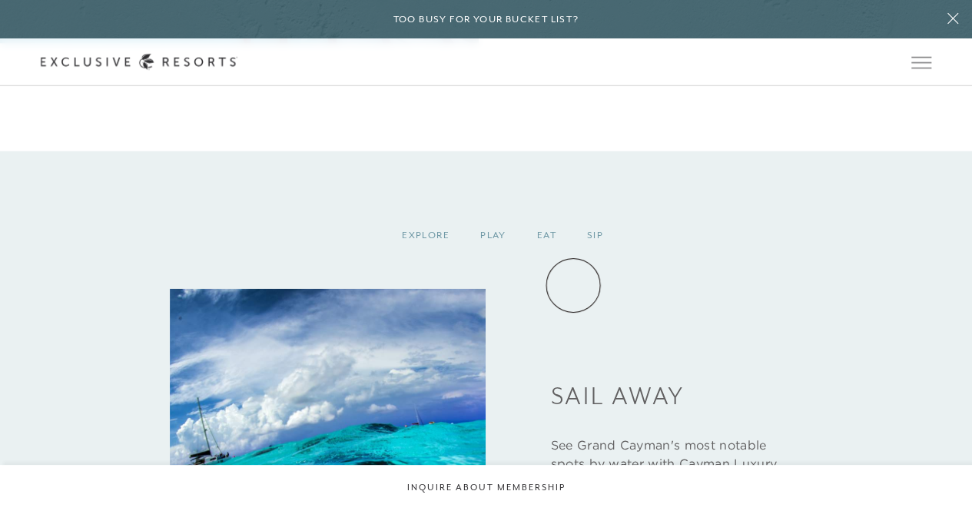
click at [573, 285] on div "Explore Play Eat Sip Sail Away See Grand Cayman's most notable spots by water w…" at bounding box center [486, 461] width 890 height 497
click at [456, 193] on div "Explore Play Eat Sip Sail Away See Grand Cayman's most notable spots by water w…" at bounding box center [486, 468] width 972 height 635
click at [487, 247] on div "Play" at bounding box center [493, 235] width 57 height 45
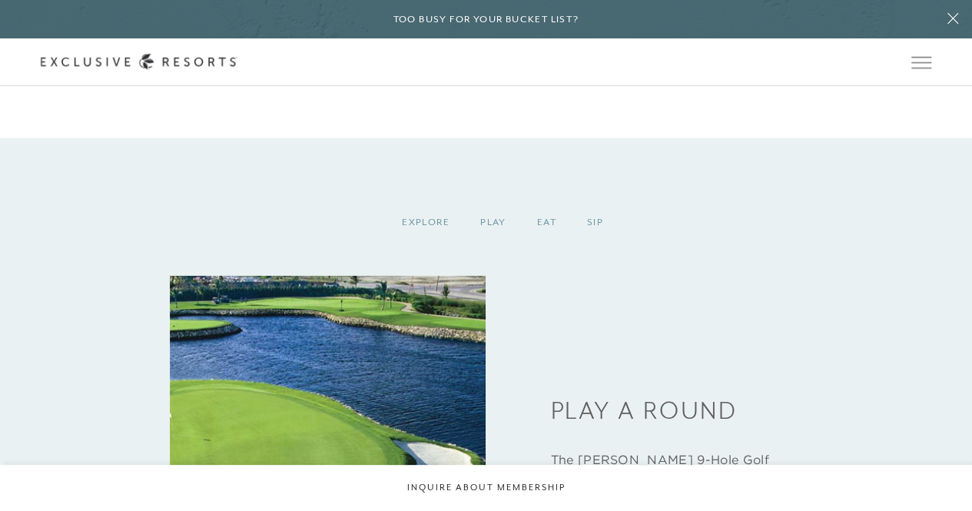
scroll to position [1764, 0]
click at [424, 230] on div "Explore" at bounding box center [425, 222] width 78 height 45
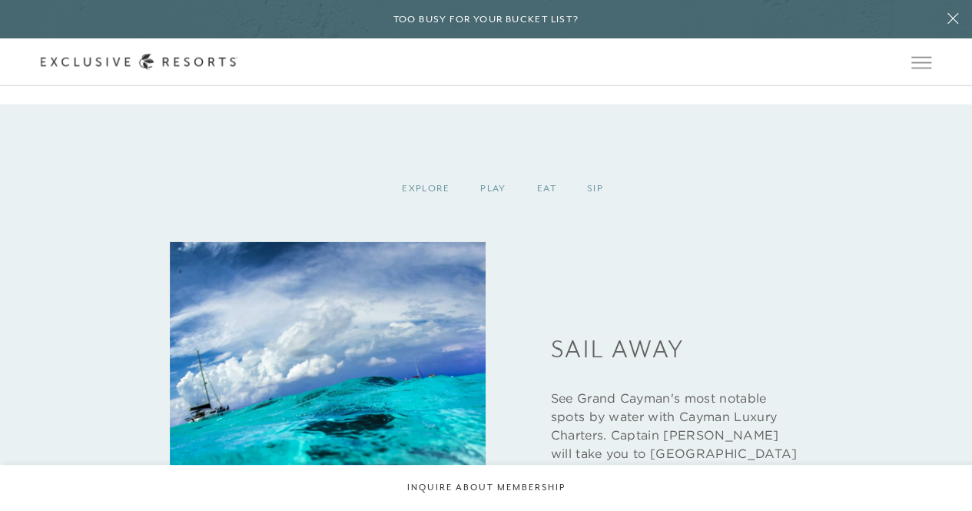
scroll to position [1797, 0]
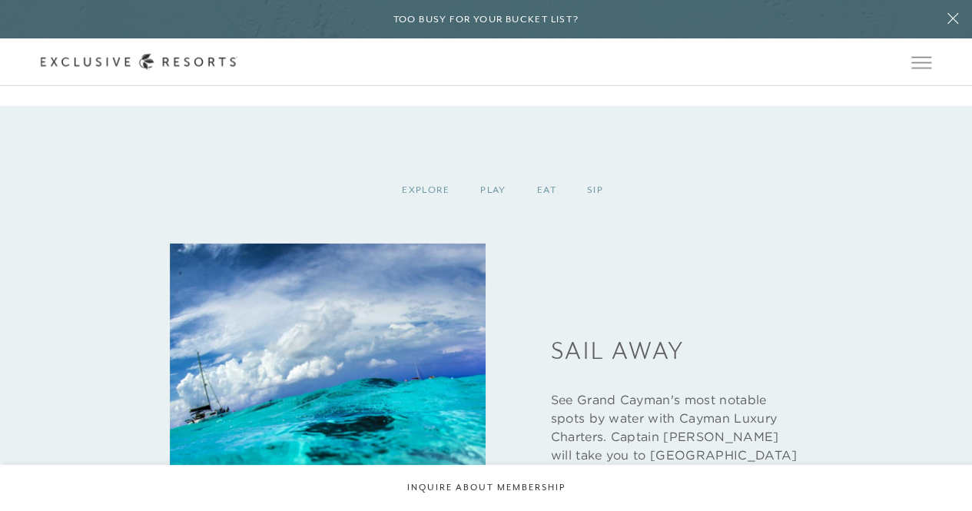
click at [595, 200] on div "Sip" at bounding box center [594, 189] width 47 height 45
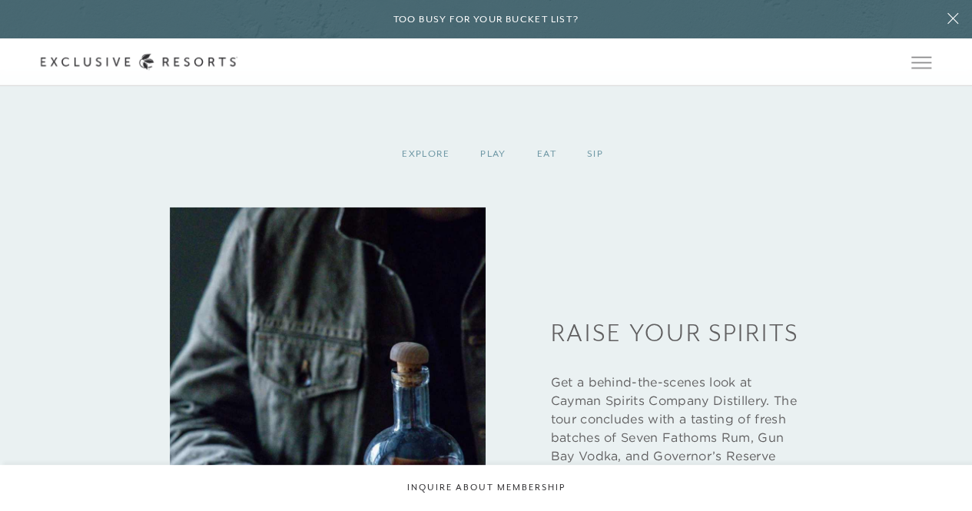
scroll to position [1807, 0]
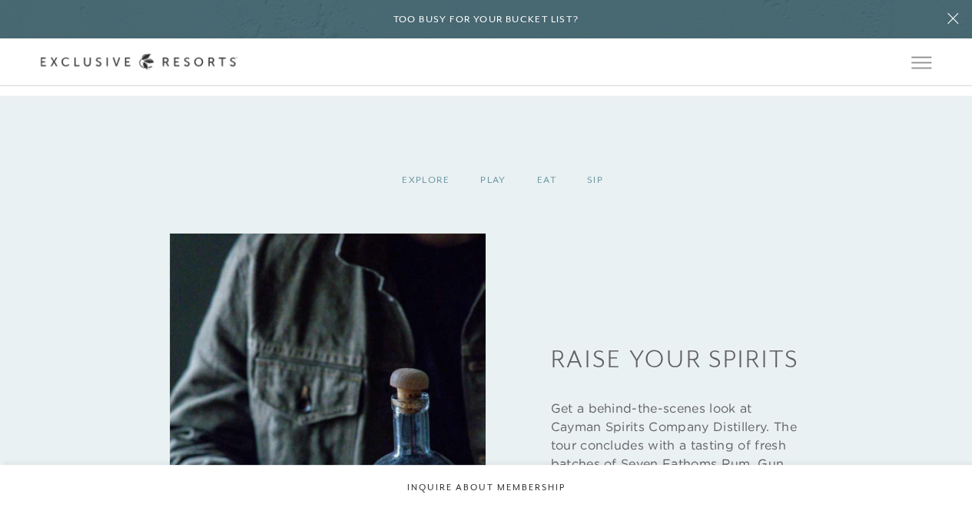
click at [556, 192] on div "Eat" at bounding box center [547, 179] width 50 height 45
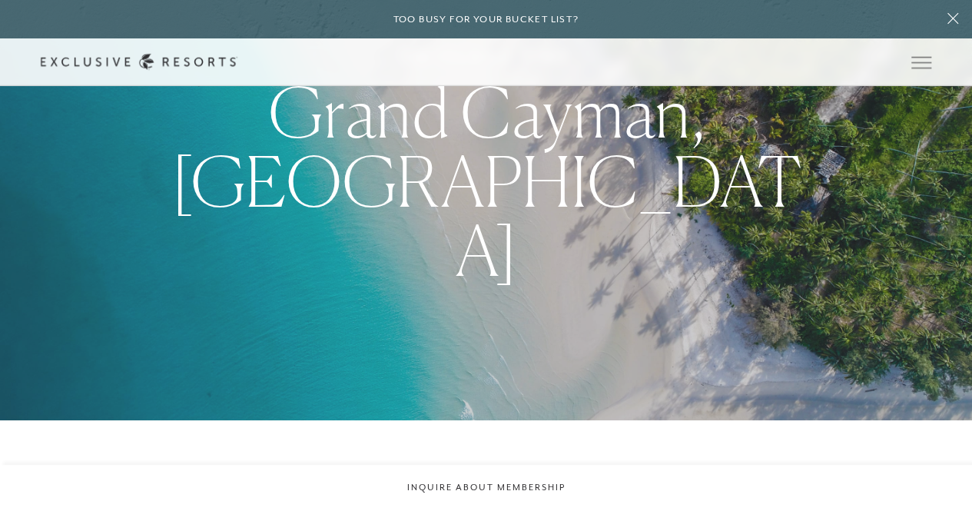
scroll to position [0, 0]
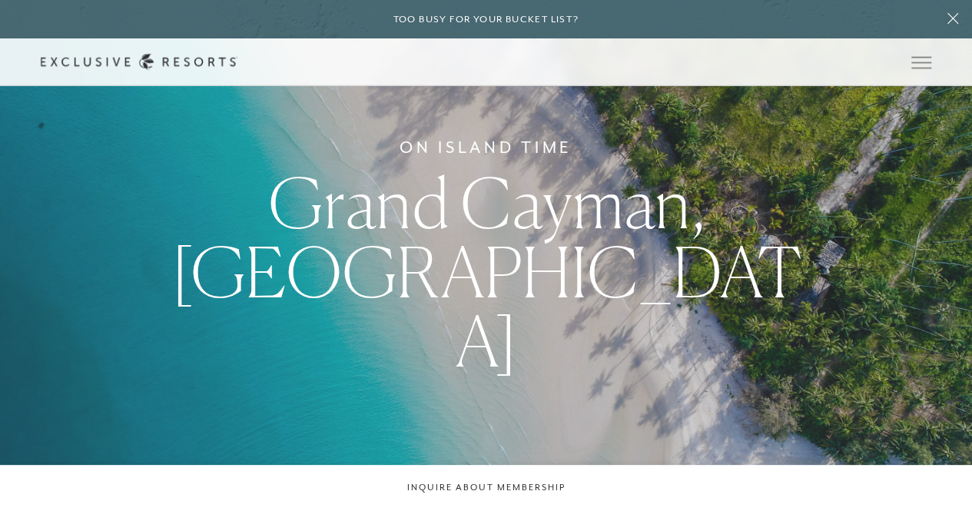
click at [0, 0] on link "Community" at bounding box center [0, 0] width 0 height 0
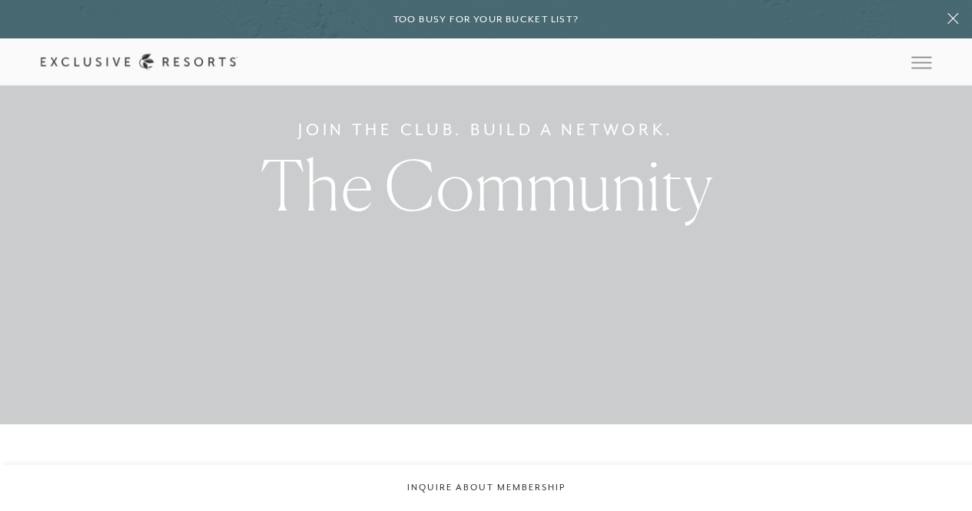
scroll to position [88, 0]
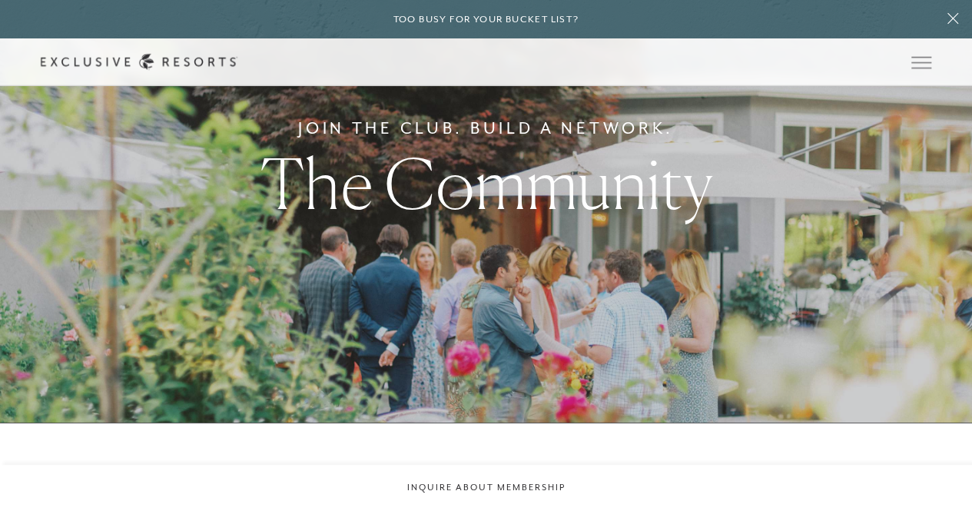
click at [948, 22] on icon at bounding box center [952, 18] width 29 height 12
